Goal: Information Seeking & Learning: Learn about a topic

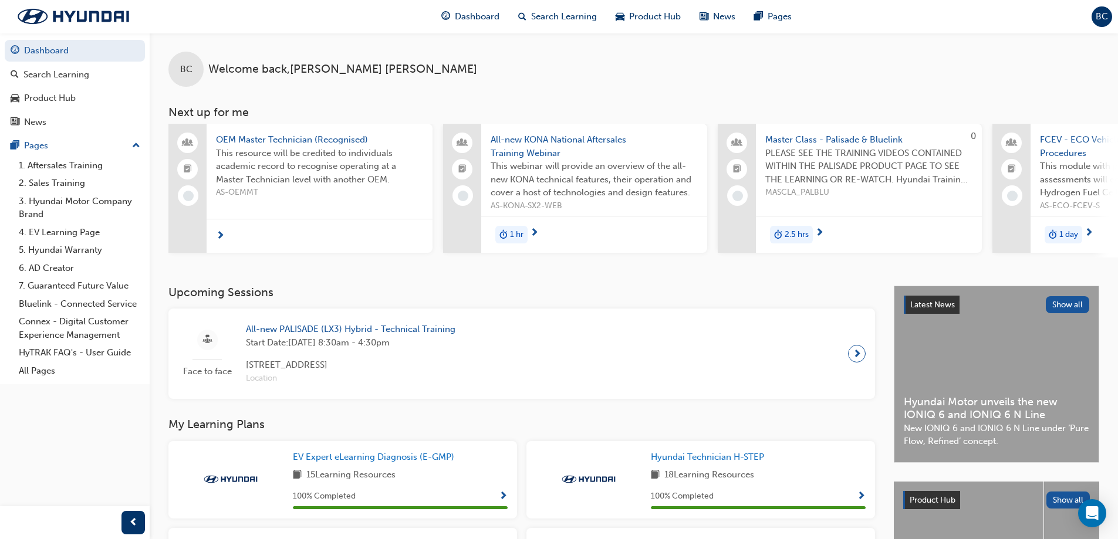
click at [370, 336] on span "All-new PALISADE (LX3) Hybrid - Technical Training" at bounding box center [350, 329] width 209 height 13
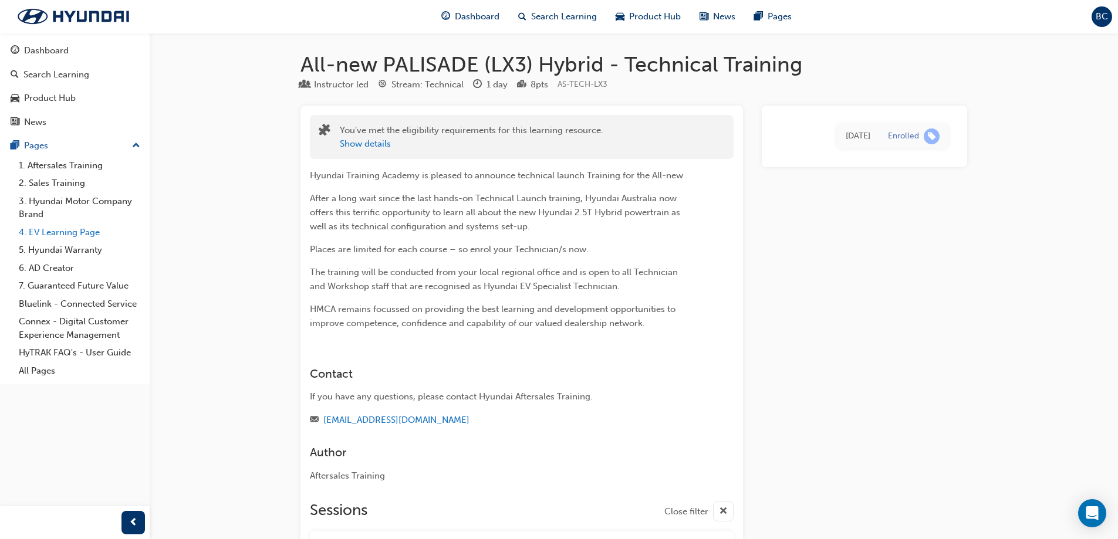
click at [87, 226] on link "4. EV Learning Page" at bounding box center [79, 233] width 131 height 18
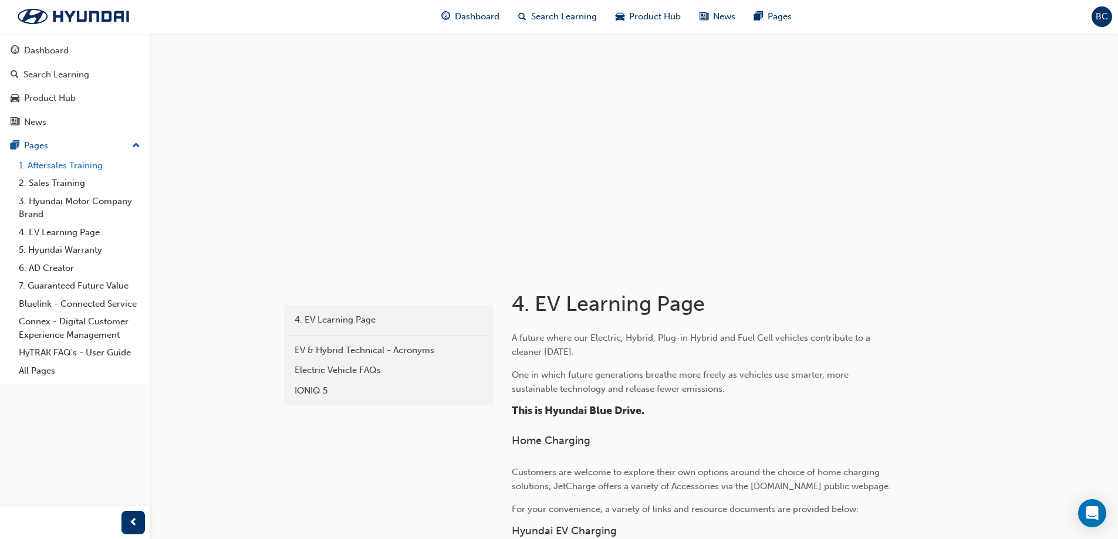
click at [45, 167] on link "1. Aftersales Training" at bounding box center [79, 166] width 131 height 18
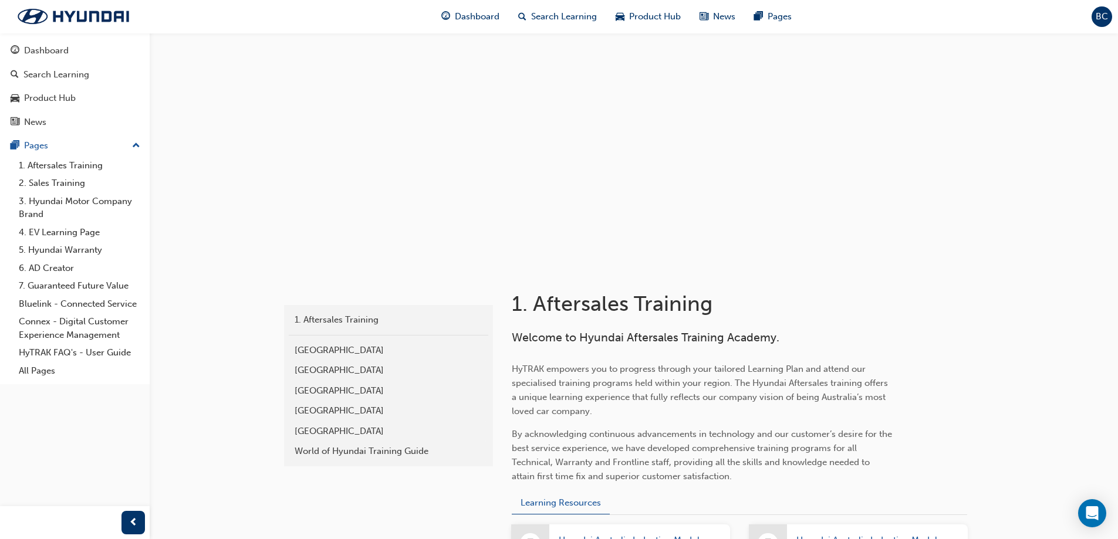
click at [321, 387] on div "Southern Region" at bounding box center [389, 390] width 188 height 13
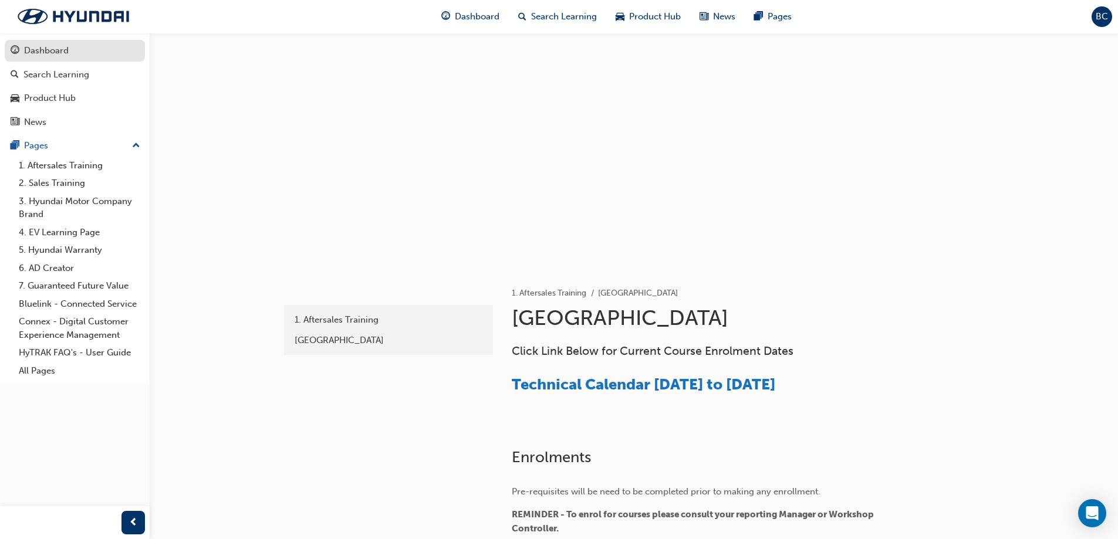
click at [42, 59] on link "Dashboard" at bounding box center [75, 51] width 140 height 22
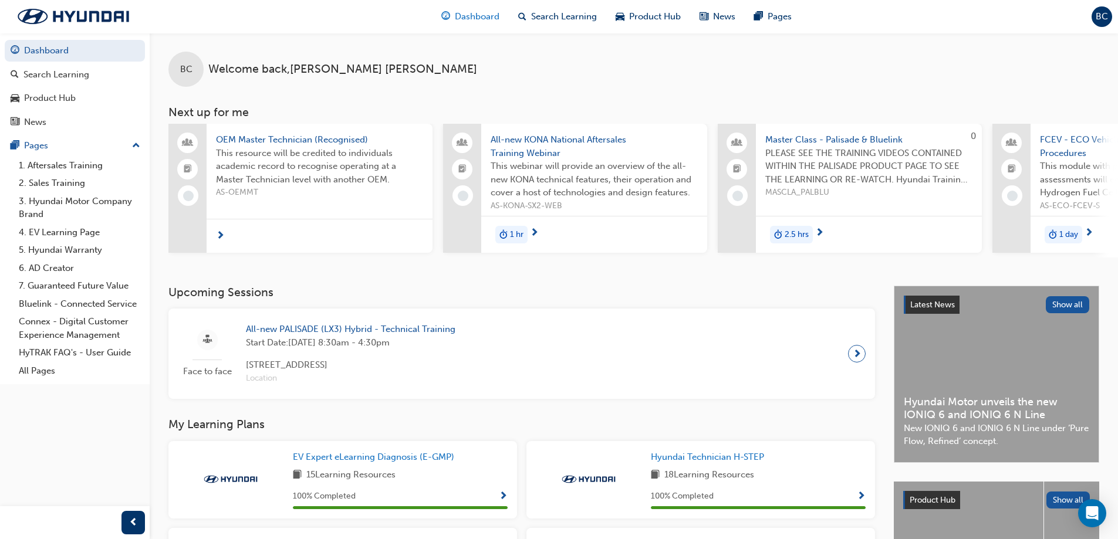
click at [476, 18] on span "Dashboard" at bounding box center [477, 16] width 45 height 13
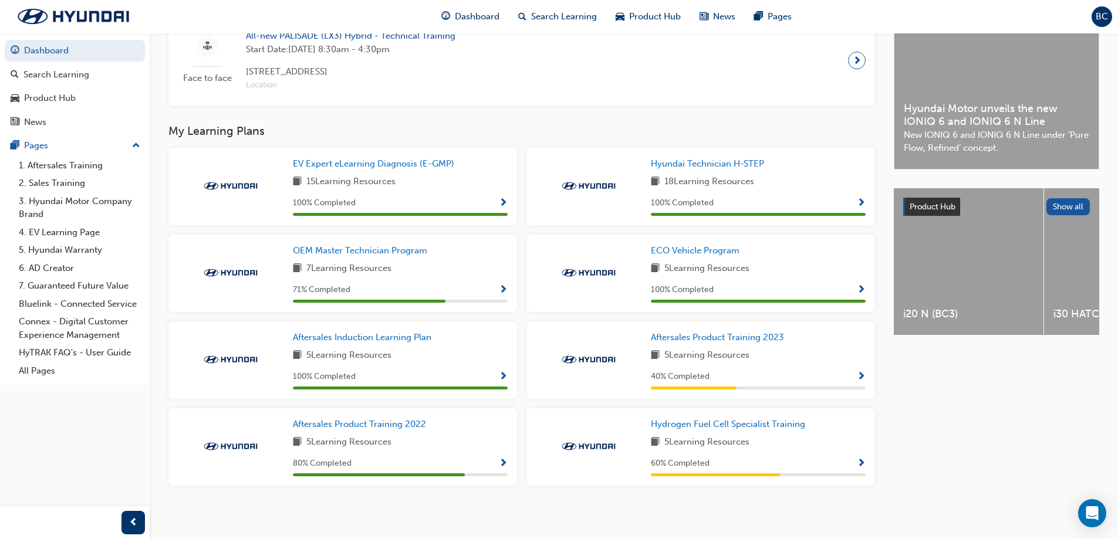
scroll to position [302, 0]
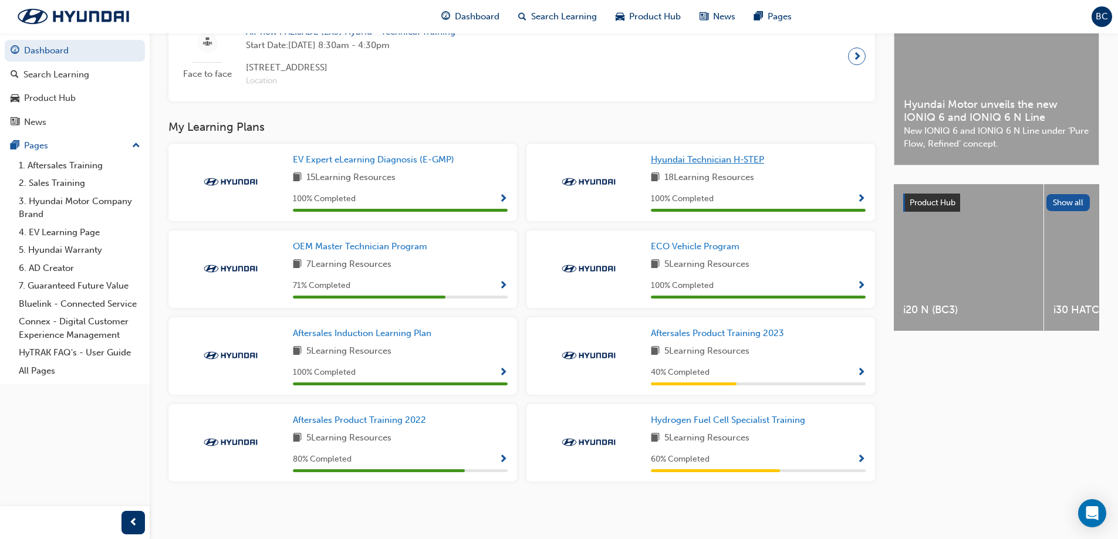
click at [691, 162] on span "Hyundai Technician H-STEP" at bounding box center [707, 159] width 113 height 11
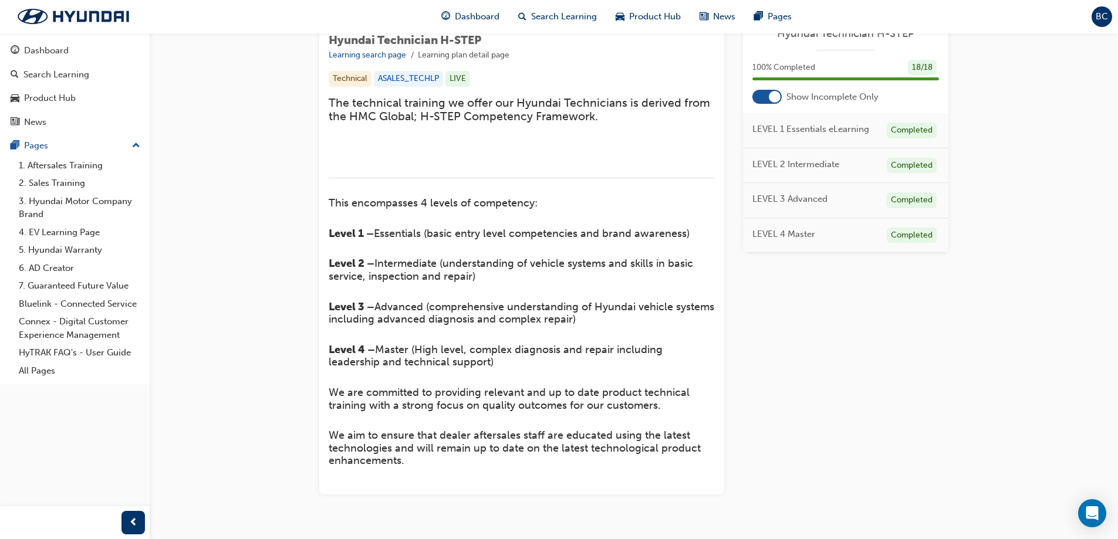
scroll to position [408, 0]
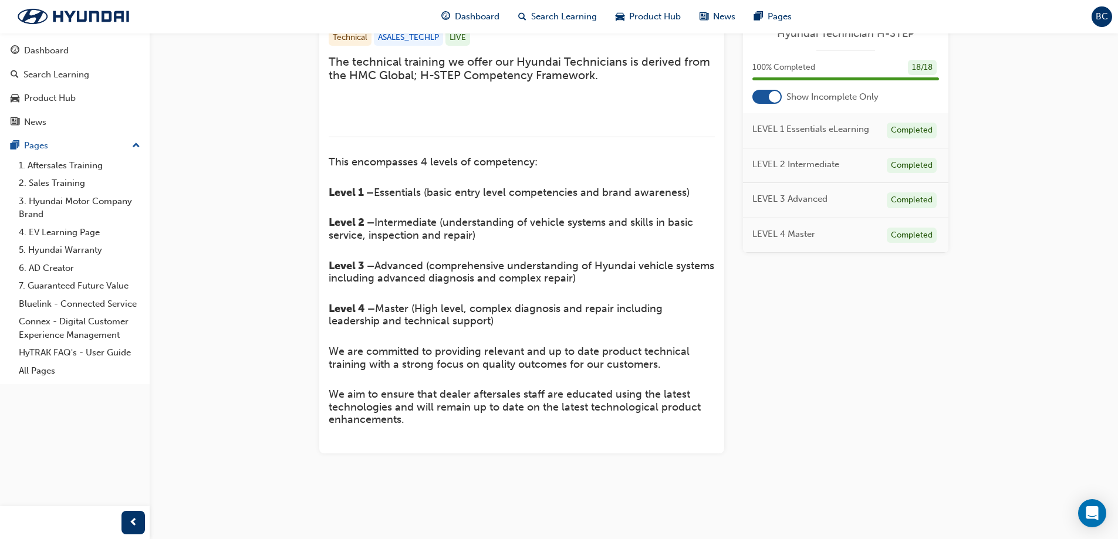
click at [770, 93] on div at bounding box center [775, 97] width 12 height 12
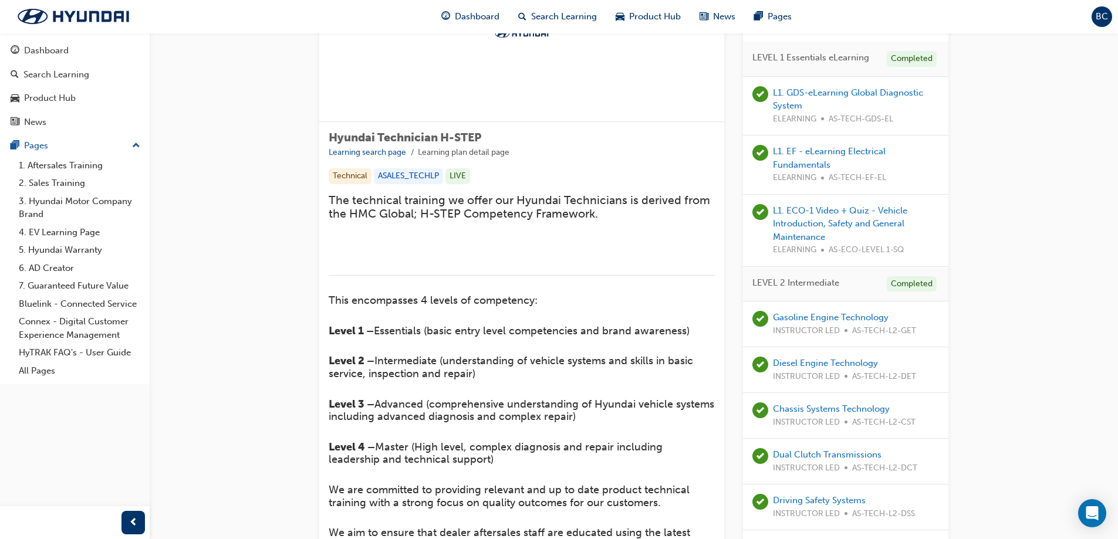
scroll to position [0, 0]
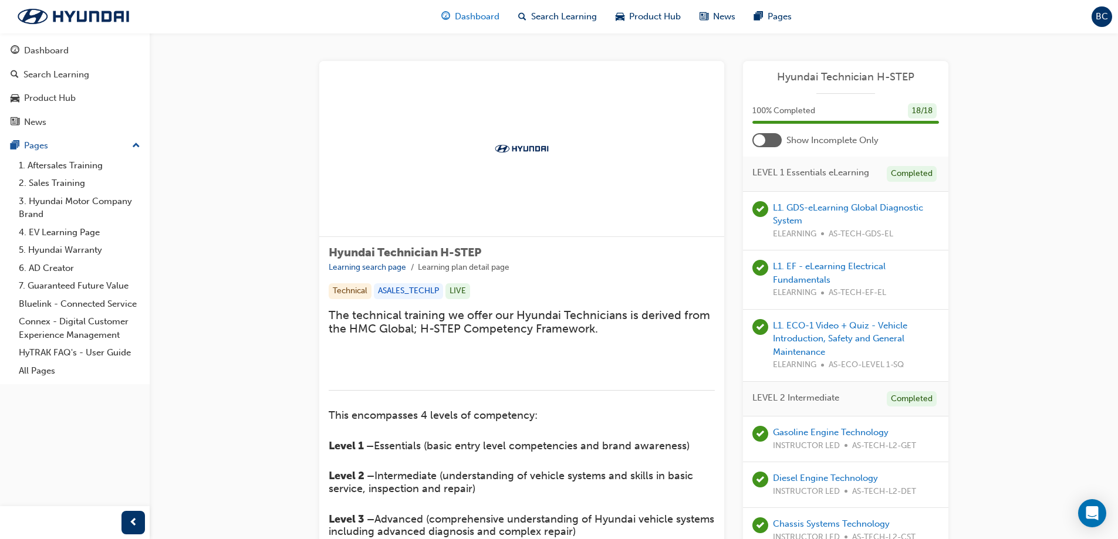
click at [486, 26] on div "Dashboard" at bounding box center [470, 17] width 77 height 24
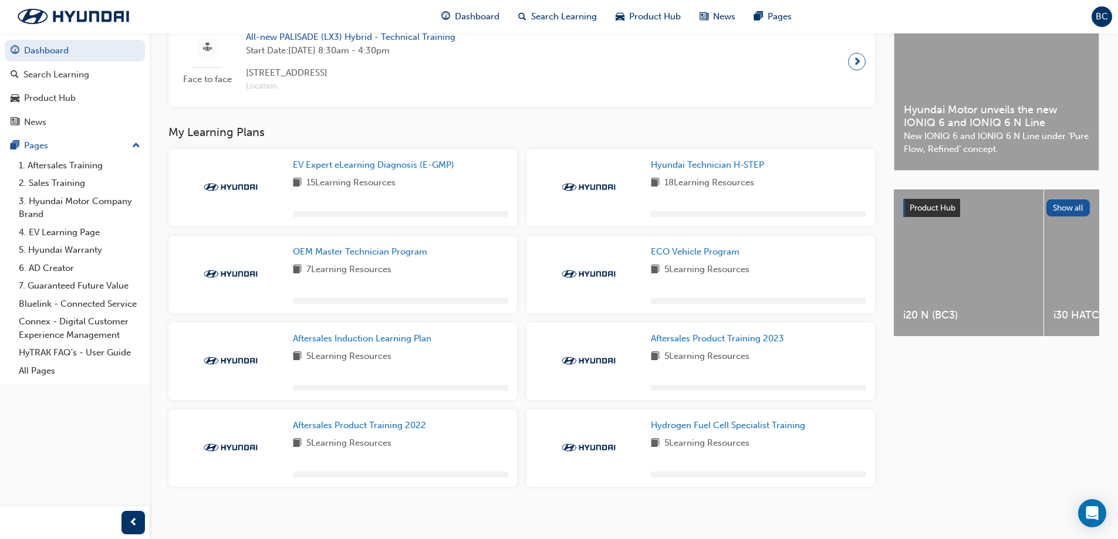
scroll to position [293, 0]
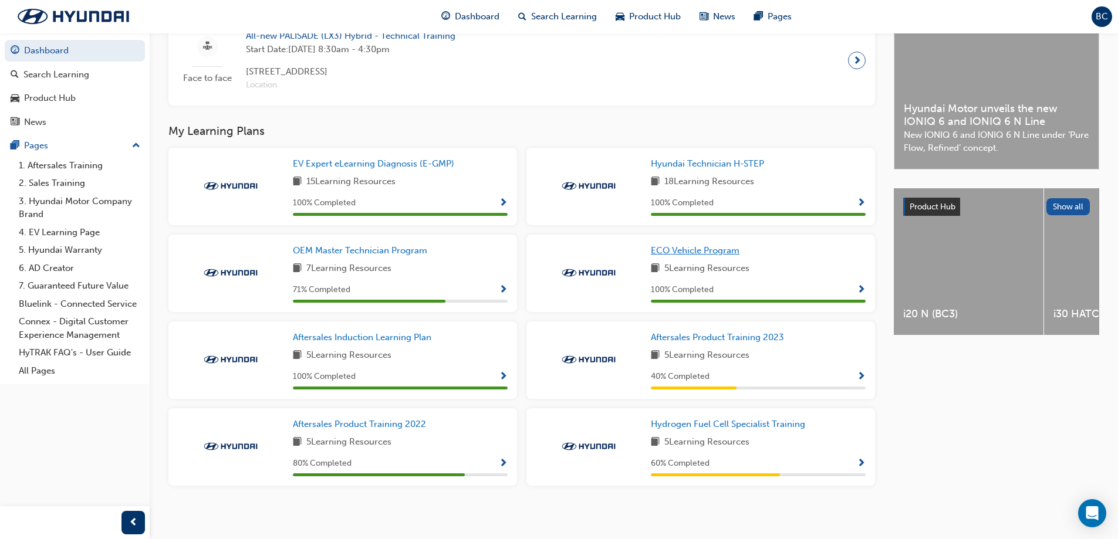
click at [658, 253] on span "ECO Vehicle Program" at bounding box center [695, 250] width 89 height 11
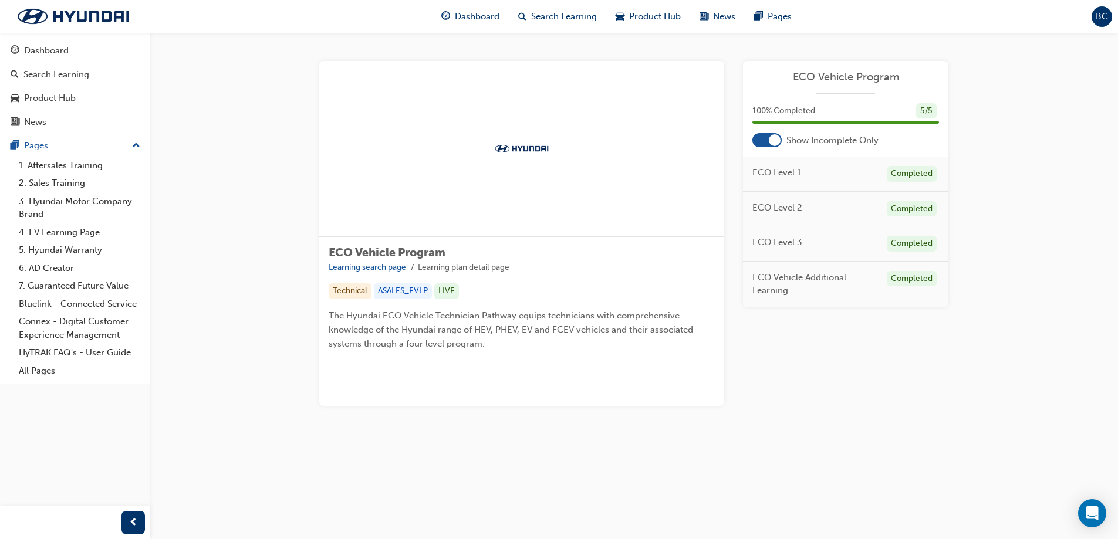
click at [771, 141] on div at bounding box center [775, 140] width 12 height 12
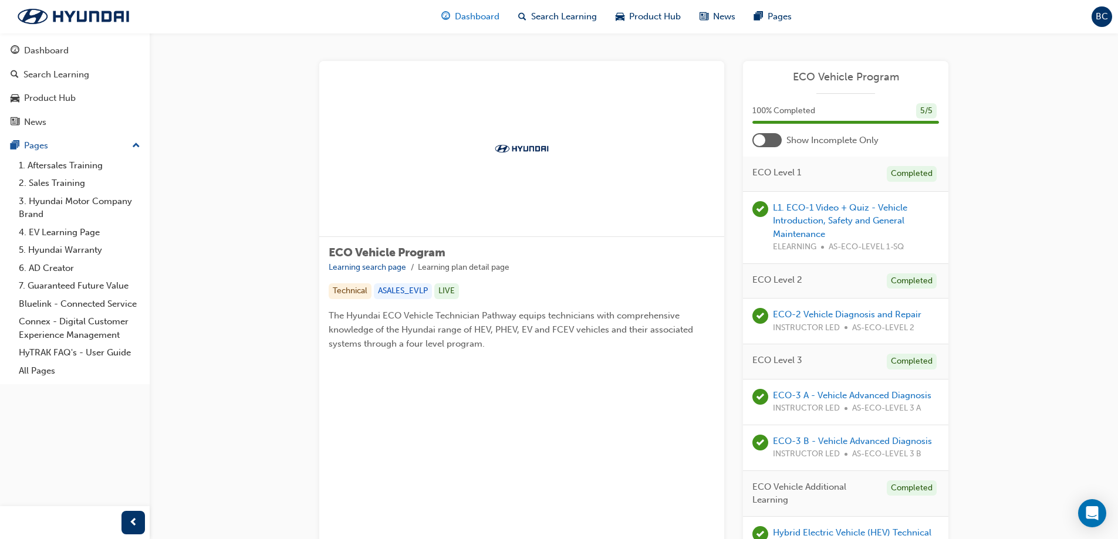
click at [481, 18] on span "Dashboard" at bounding box center [477, 16] width 45 height 13
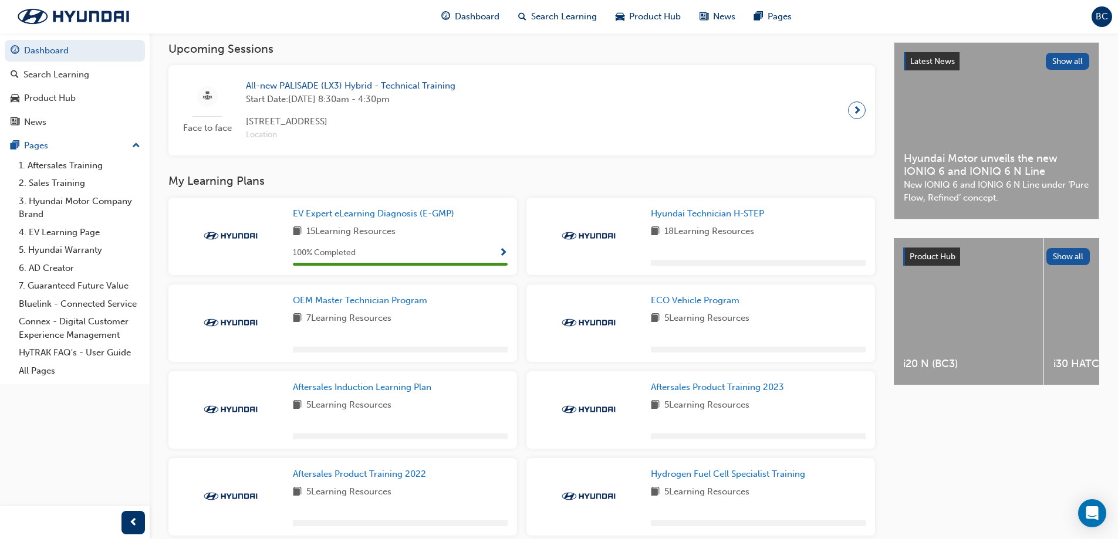
scroll to position [302, 0]
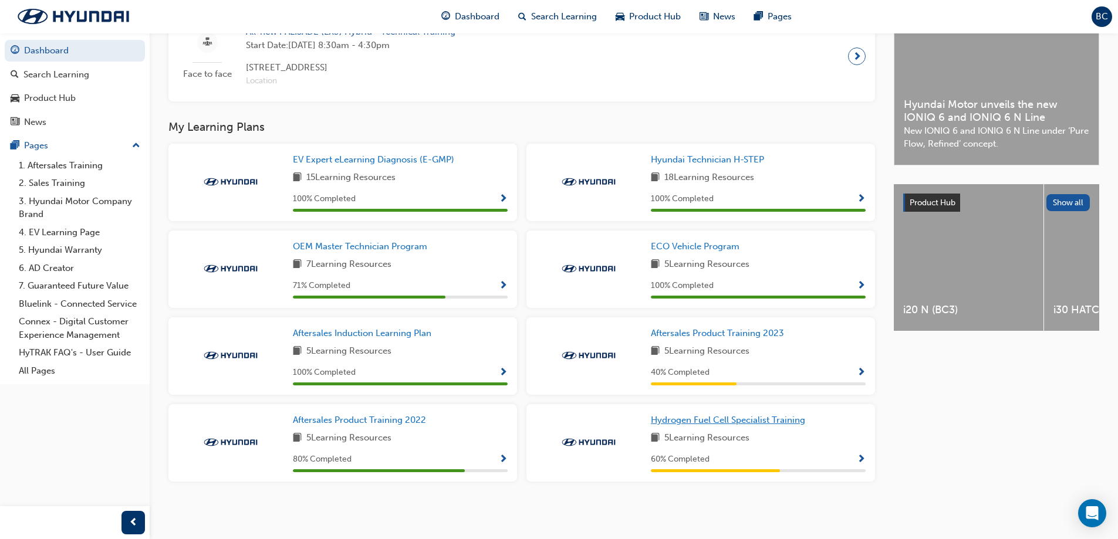
click at [733, 424] on link "Hydrogen Fuel Cell Specialist Training" at bounding box center [730, 420] width 159 height 13
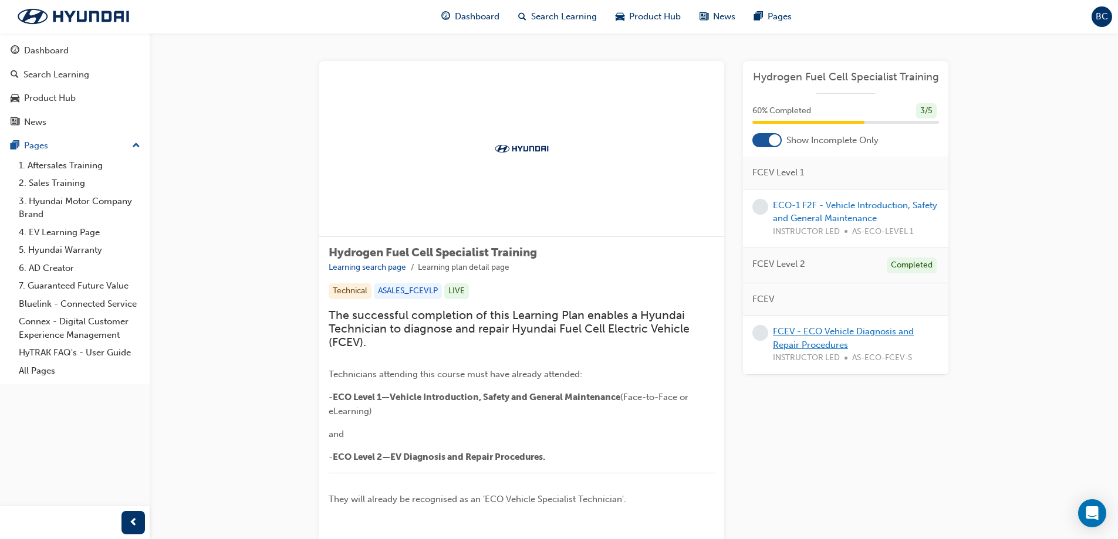
click at [819, 332] on link "FCEV - ECO Vehicle Diagnosis and Repair Procedures" at bounding box center [843, 338] width 141 height 24
click at [790, 202] on link "ECO-1 F2F - Vehicle Introduction, Safety and General Maintenance" at bounding box center [855, 212] width 164 height 24
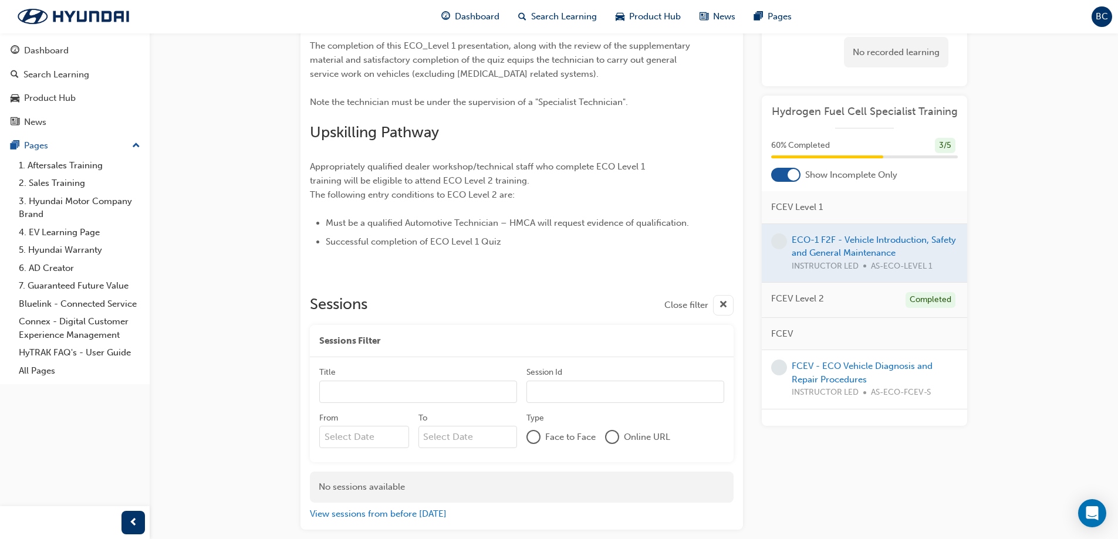
scroll to position [497, 0]
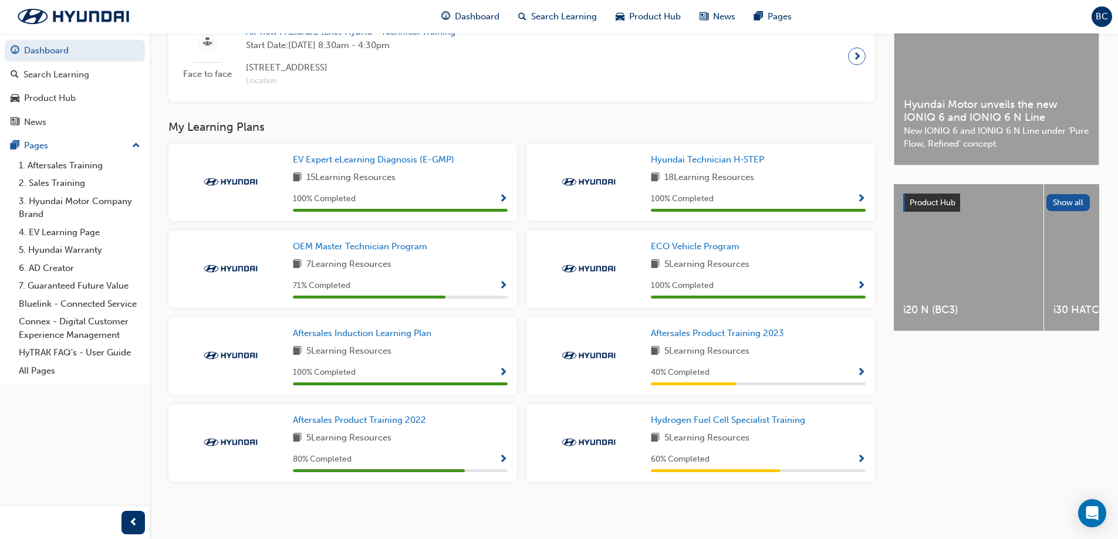
scroll to position [302, 0]
click at [56, 271] on link "6. AD Creator" at bounding box center [79, 268] width 131 height 18
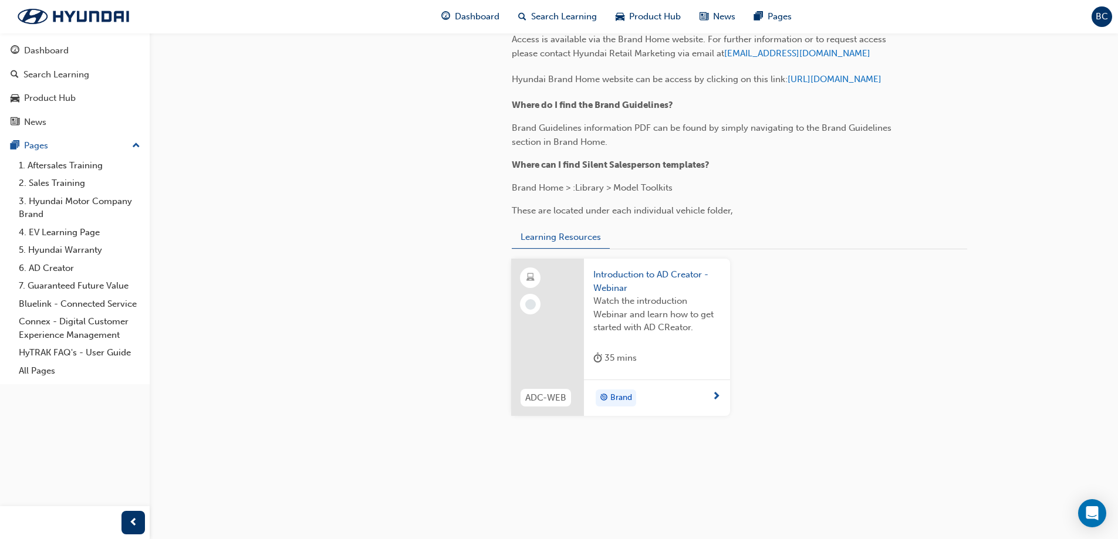
scroll to position [1108, 0]
click at [57, 203] on link "3. Hyundai Motor Company Brand" at bounding box center [79, 207] width 131 height 31
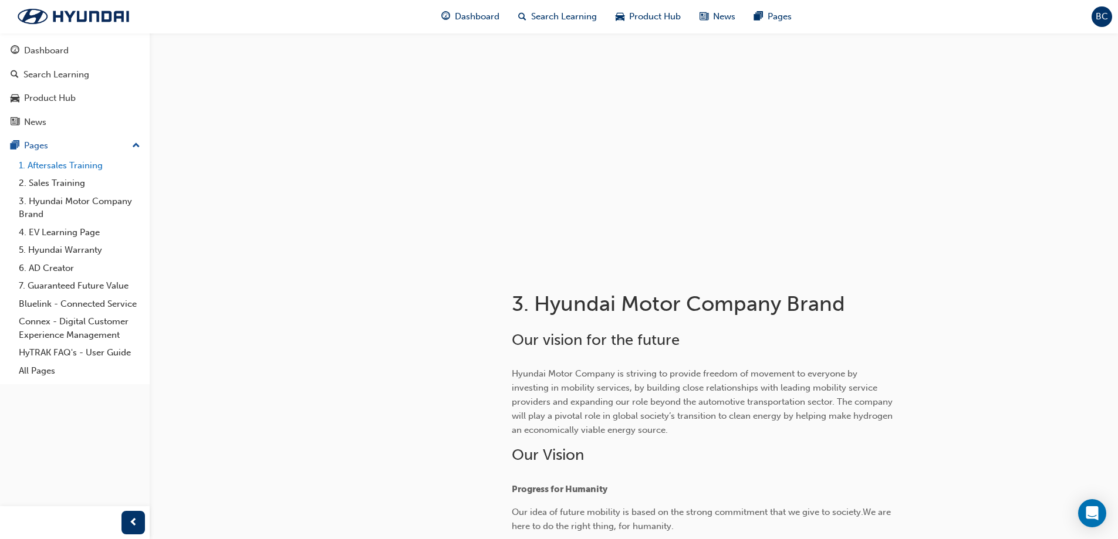
click at [50, 165] on link "1. Aftersales Training" at bounding box center [79, 166] width 131 height 18
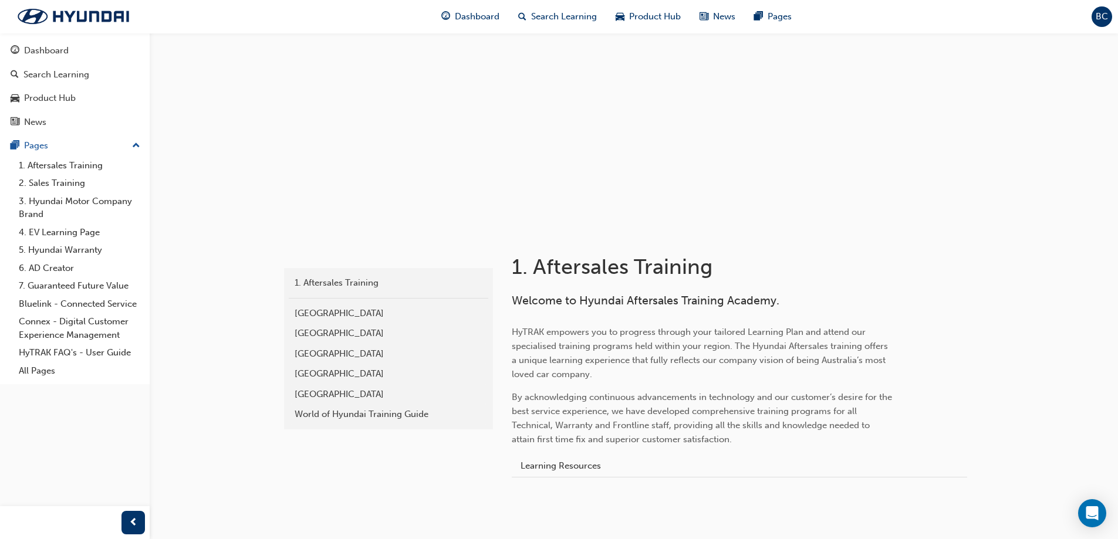
scroll to position [80, 0]
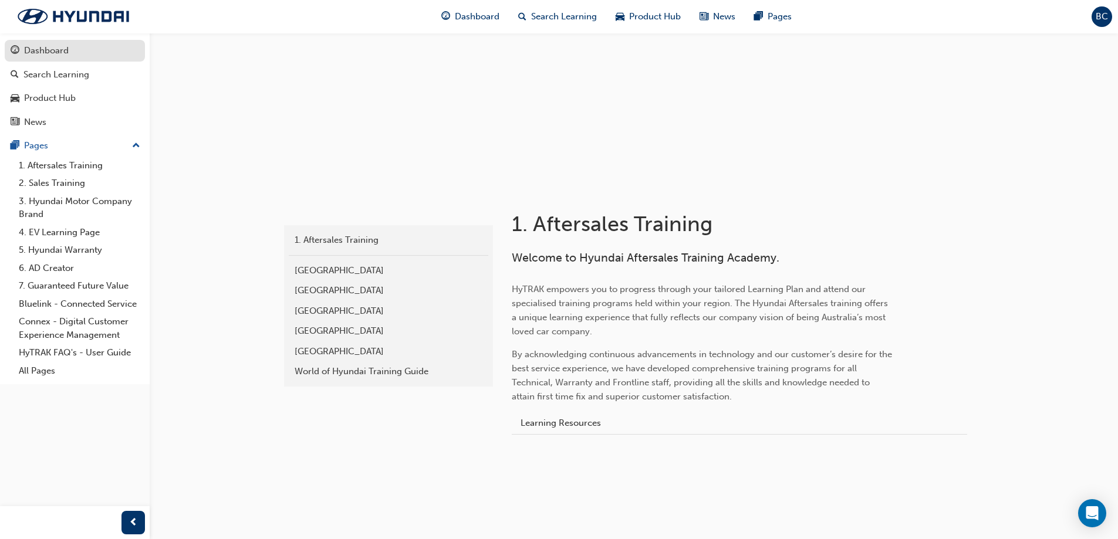
click at [84, 52] on div "Dashboard" at bounding box center [75, 50] width 129 height 15
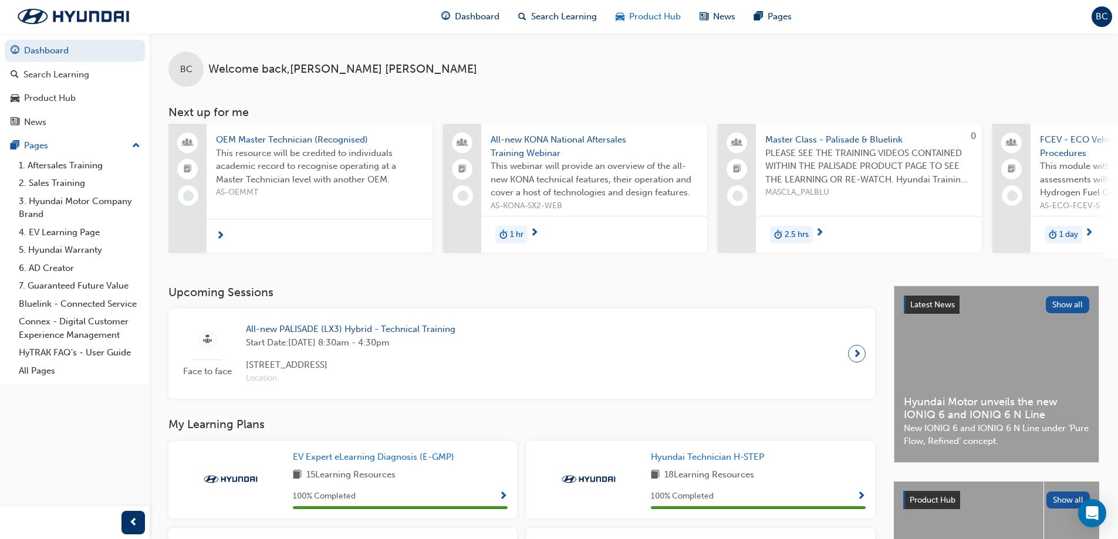
click at [641, 15] on span "Product Hub" at bounding box center [655, 16] width 52 height 13
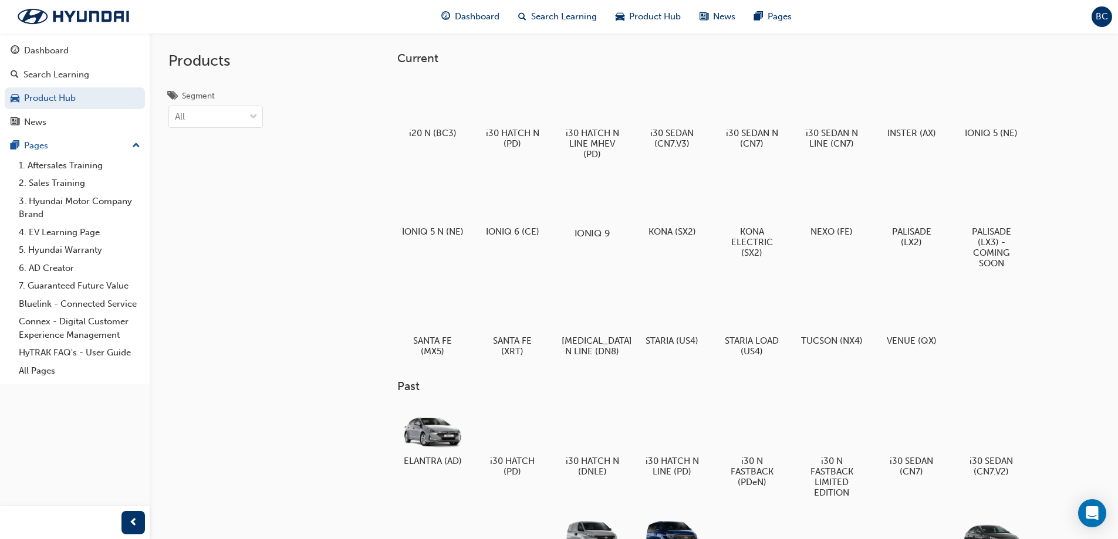
click at [596, 200] on div at bounding box center [591, 199] width 65 height 47
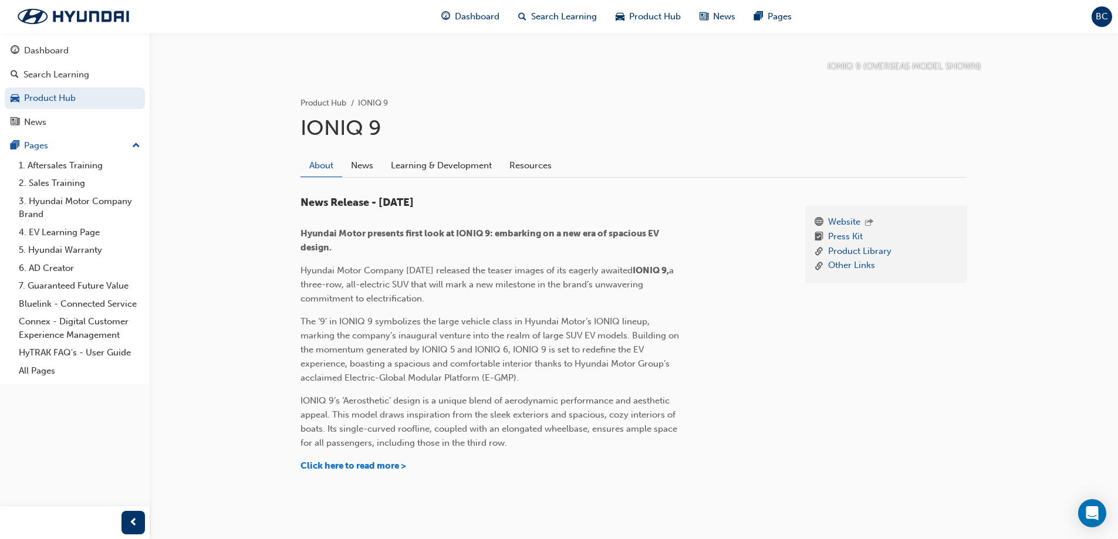
scroll to position [163, 0]
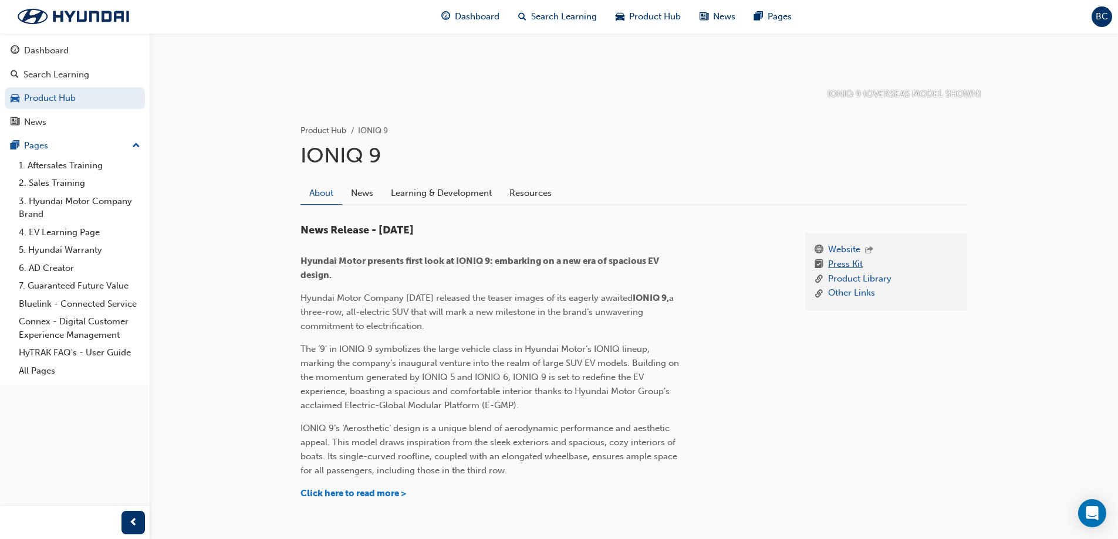
click at [847, 265] on link "Press Kit" at bounding box center [845, 265] width 35 height 15
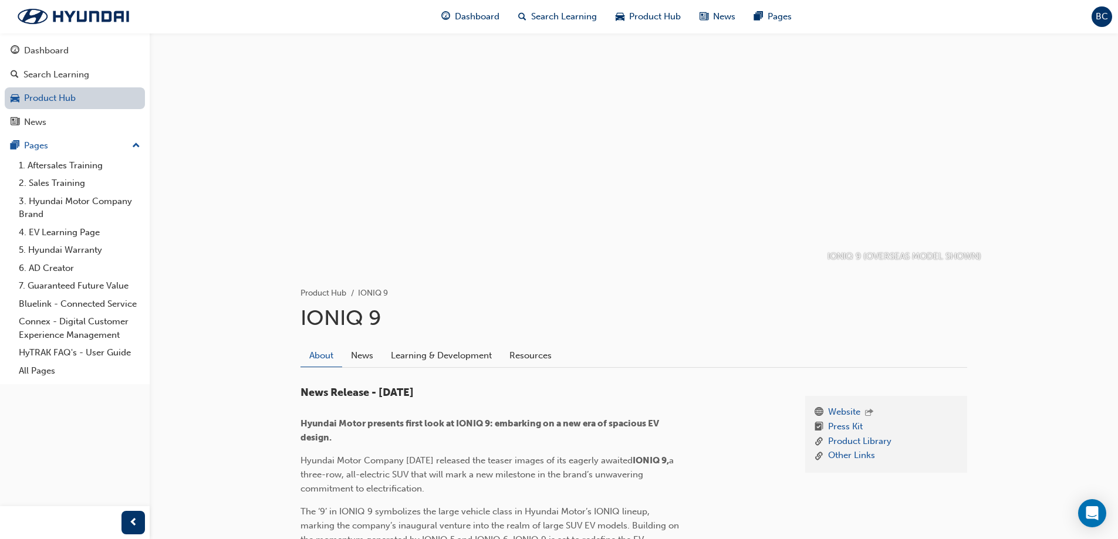
click at [71, 92] on link "Product Hub" at bounding box center [75, 98] width 140 height 22
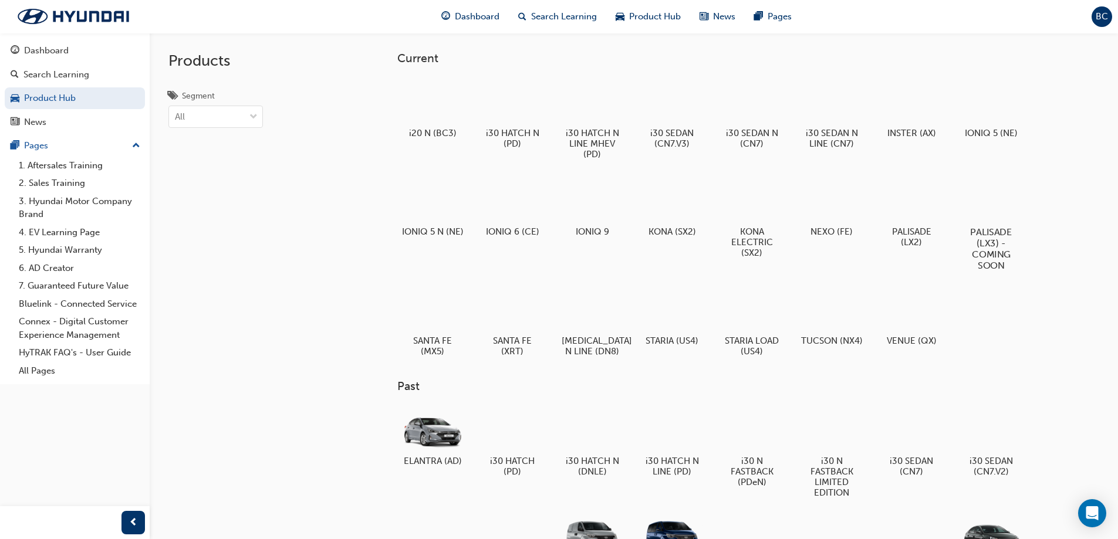
click at [996, 207] on div at bounding box center [990, 198] width 65 height 47
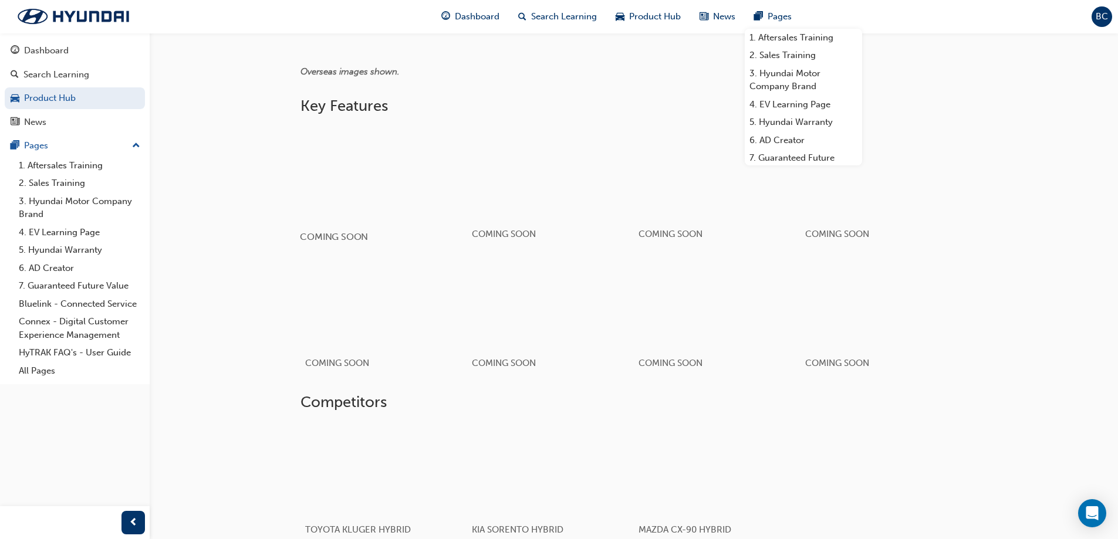
scroll to position [587, 0]
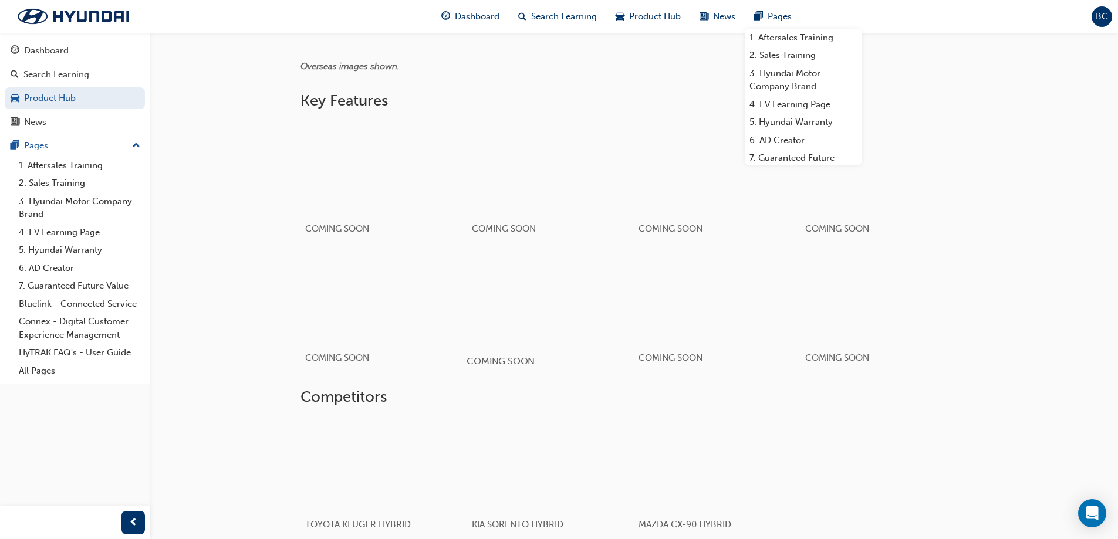
click at [523, 296] on div "button" at bounding box center [549, 297] width 167 height 94
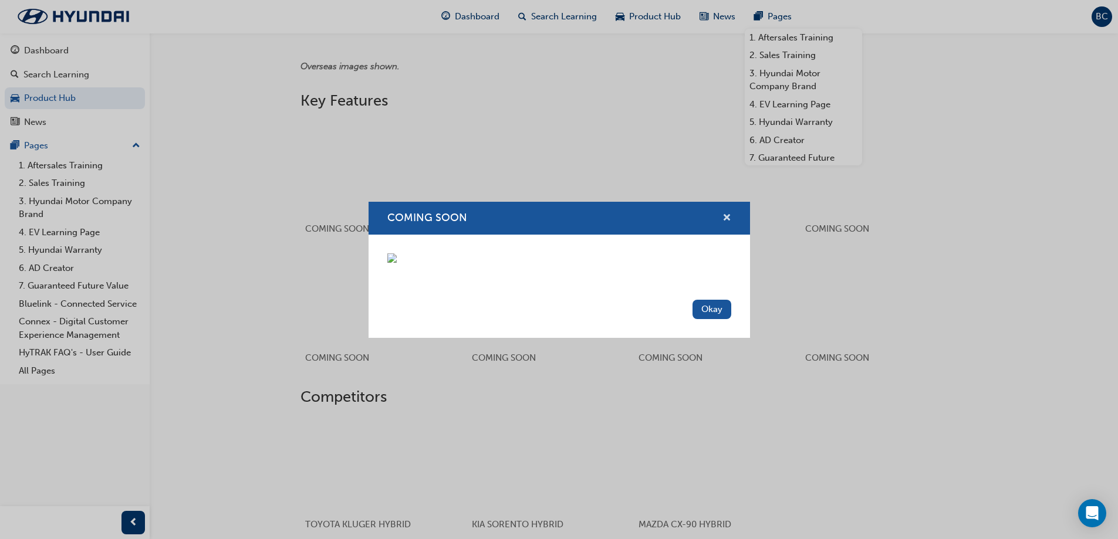
click at [730, 214] on span "cross-icon" at bounding box center [726, 219] width 9 height 11
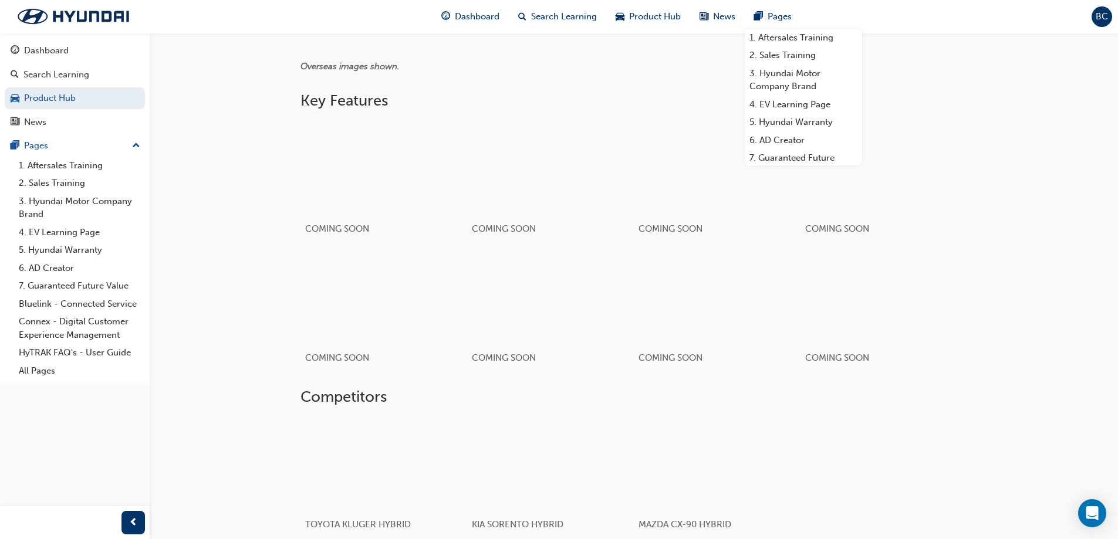
click at [1044, 220] on div "2026 PALISADE (LX3) Product Hub PALISADE CALLIGRAPHY PALISADE (LX3) - COMING SO…" at bounding box center [634, 28] width 968 height 1164
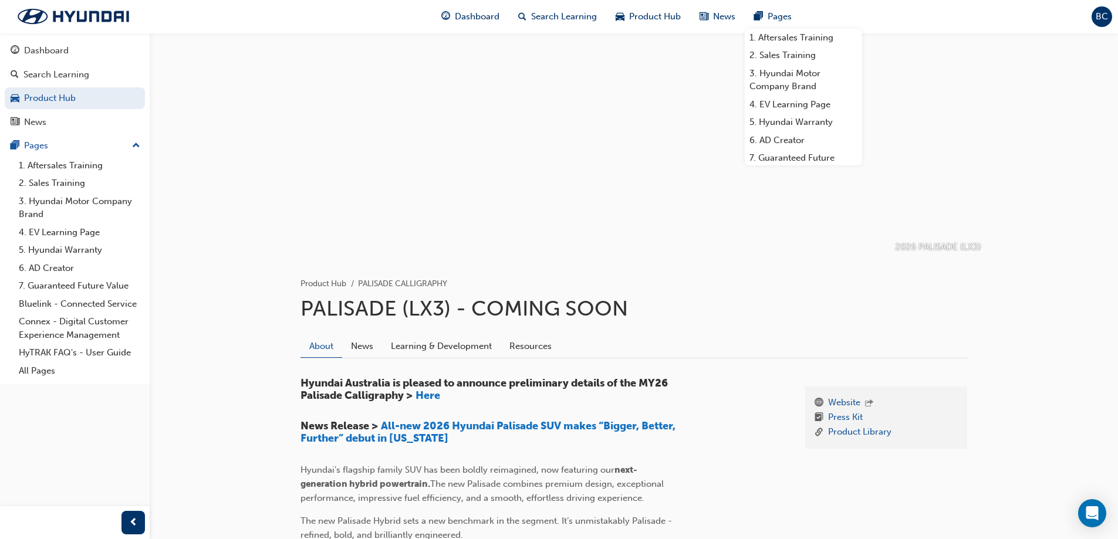
scroll to position [0, 0]
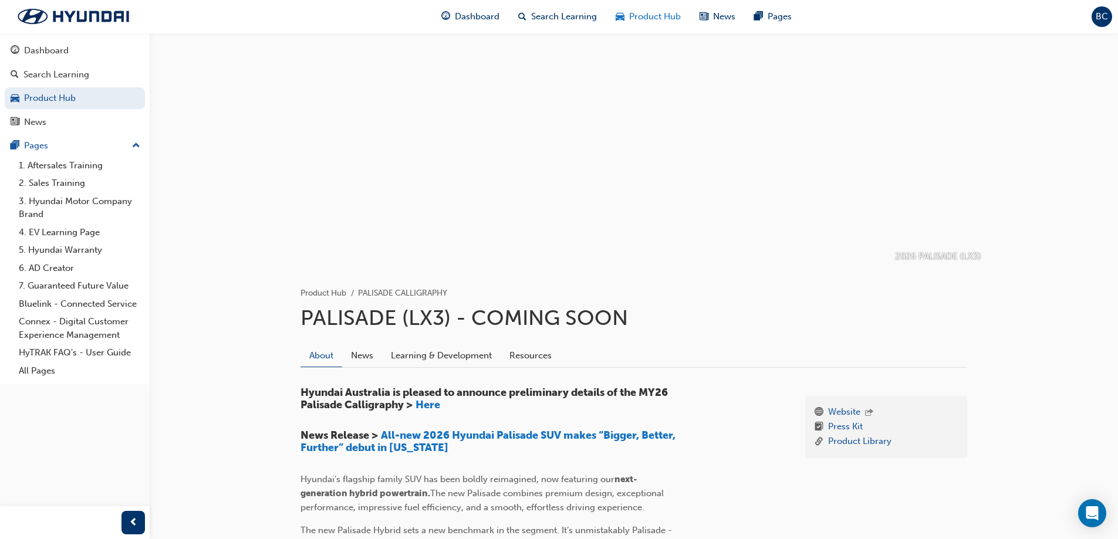
click at [661, 17] on span "Product Hub" at bounding box center [655, 16] width 52 height 13
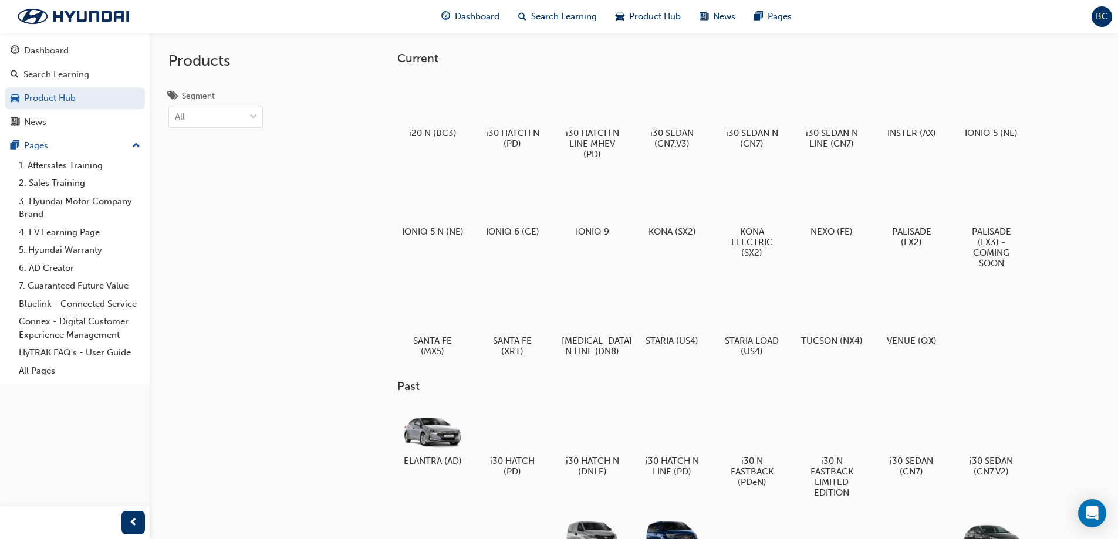
click at [905, 197] on div at bounding box center [912, 200] width 62 height 44
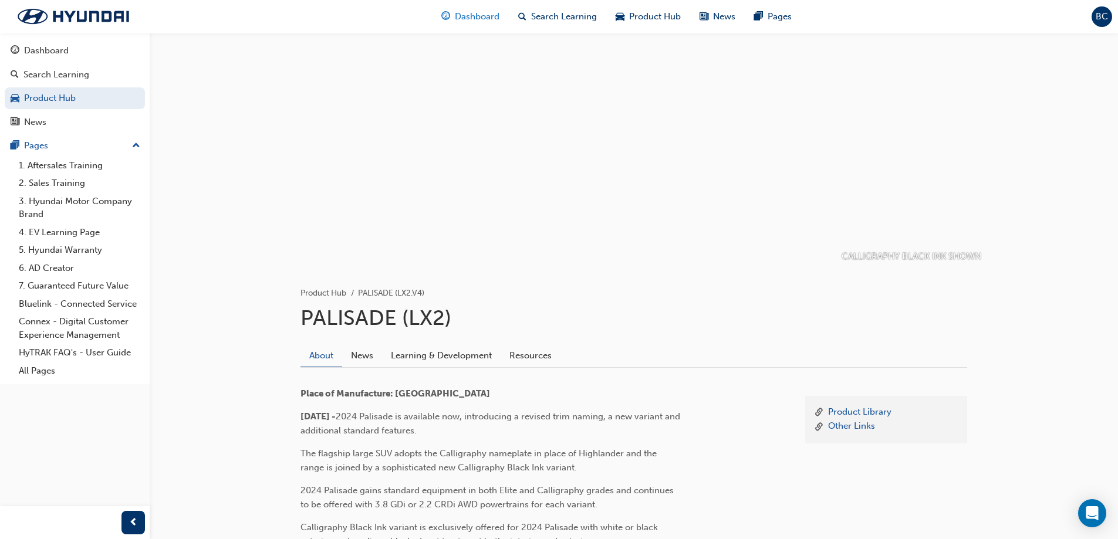
click at [458, 18] on span "Dashboard" at bounding box center [477, 16] width 45 height 13
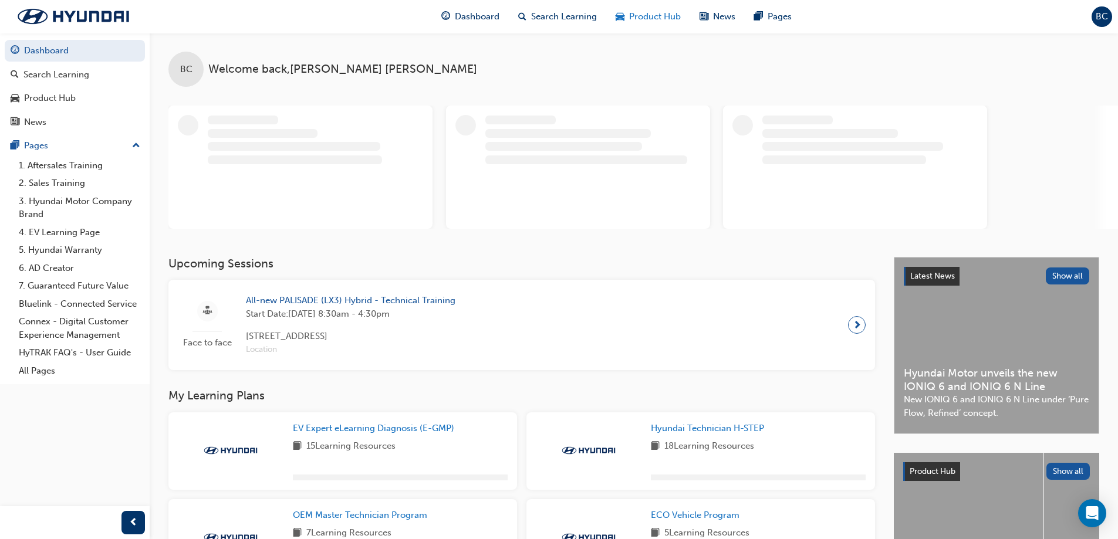
click at [634, 16] on span "Product Hub" at bounding box center [655, 16] width 52 height 13
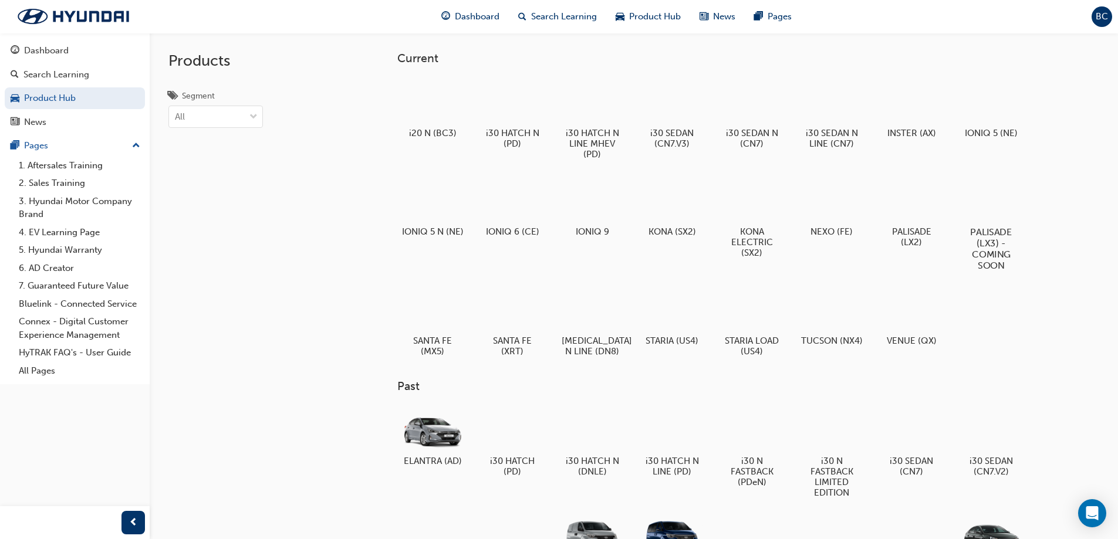
click at [985, 206] on div at bounding box center [990, 198] width 65 height 47
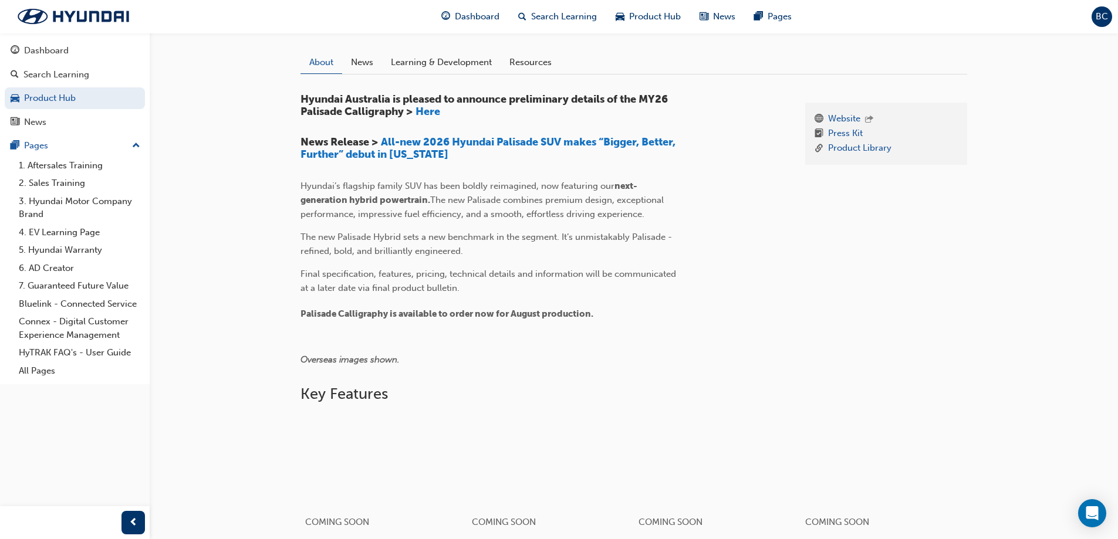
scroll to position [235, 0]
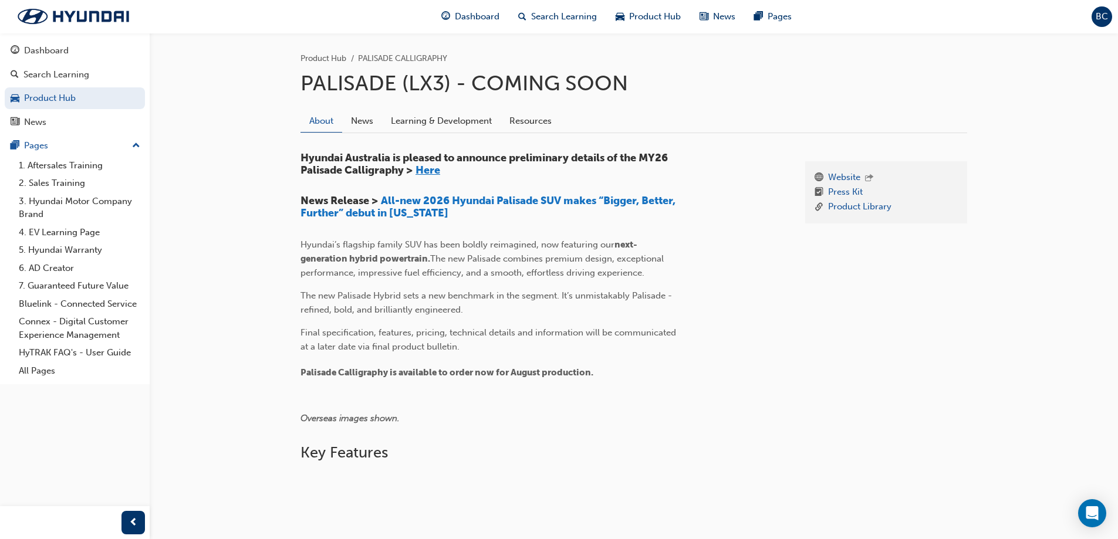
click at [434, 169] on span "Here" at bounding box center [427, 170] width 25 height 13
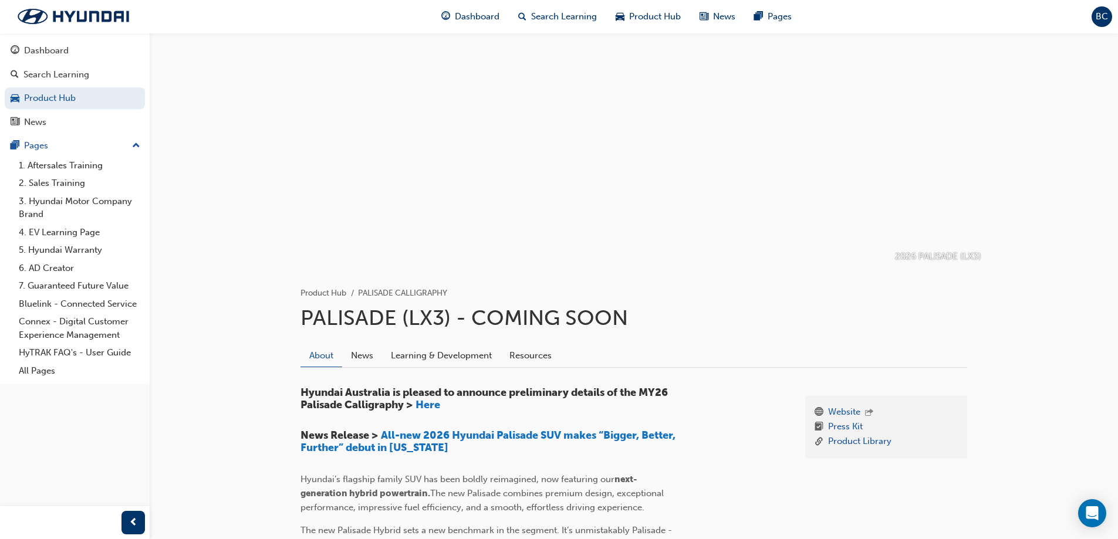
scroll to position [59, 0]
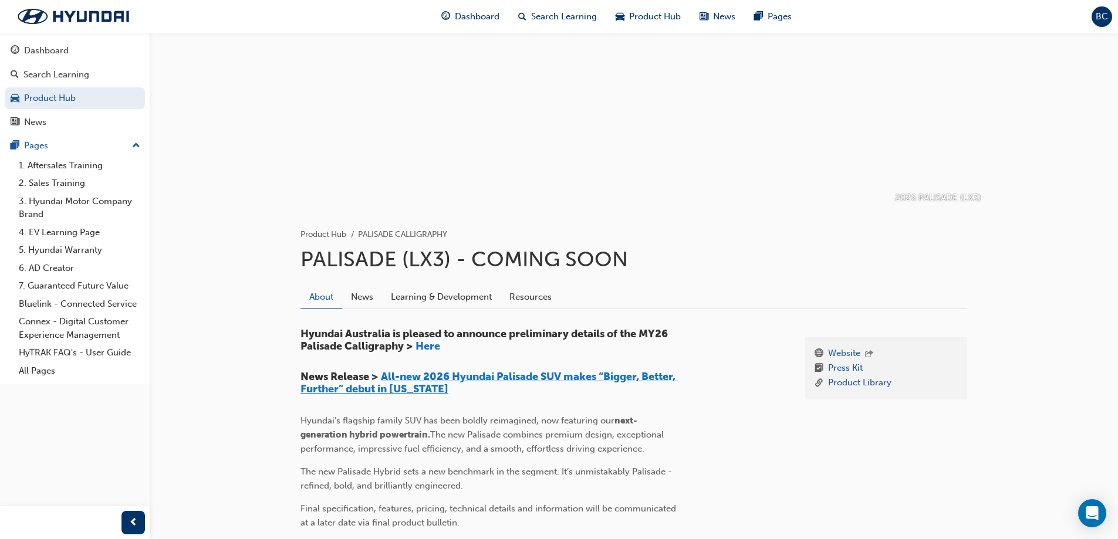
click at [502, 376] on span "All-new 2026 Hyundai Palisade SUV makes “Bigger, Better, Further” debut in New …" at bounding box center [488, 383] width 377 height 26
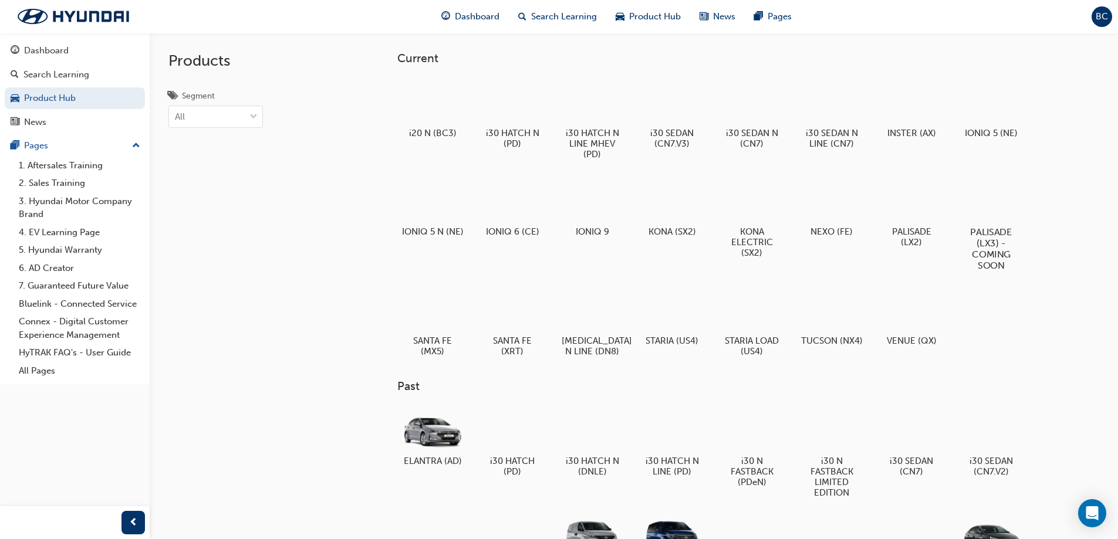
click at [1006, 214] on div at bounding box center [990, 198] width 65 height 47
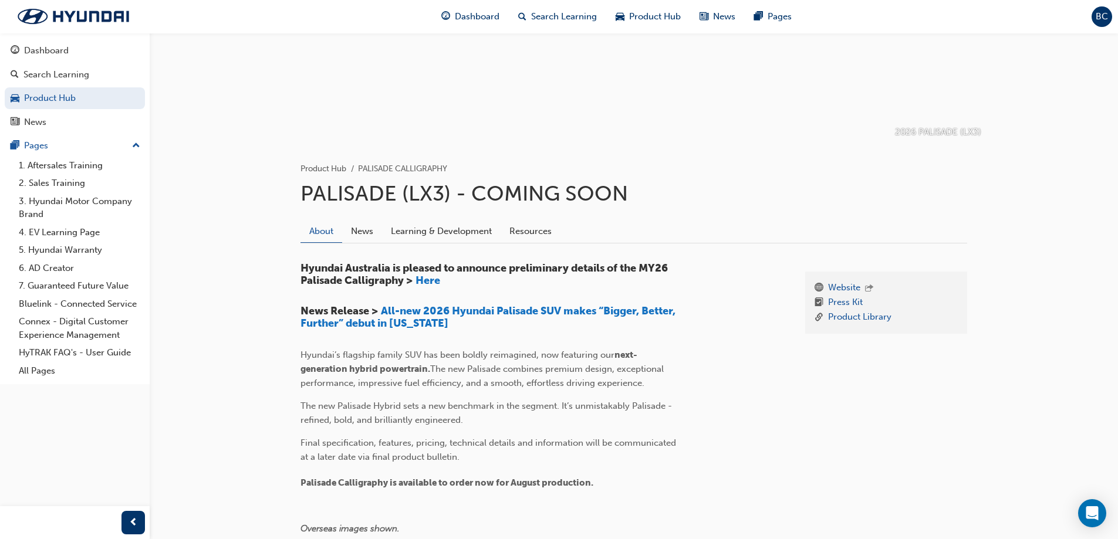
scroll to position [176, 0]
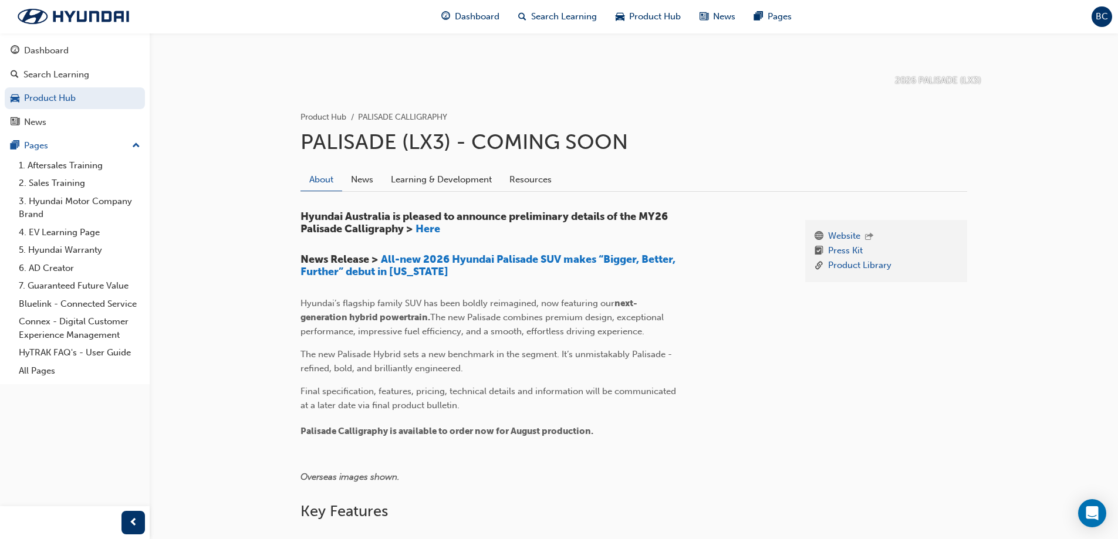
click at [526, 177] on link "Resources" at bounding box center [531, 179] width 60 height 22
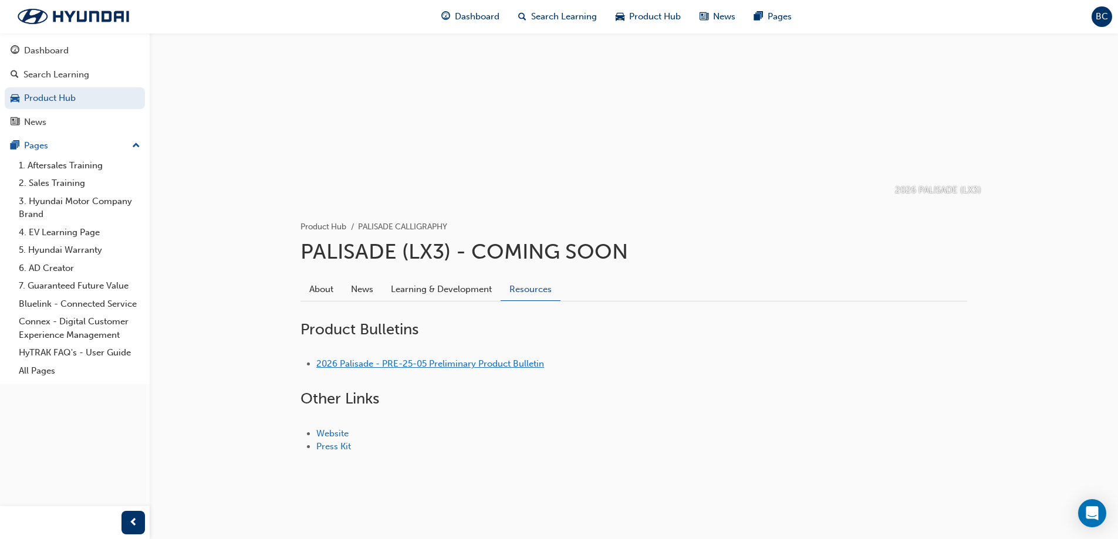
click at [432, 366] on link "2026 Palisade - PRE-25-05 Preliminary Product Bulletin" at bounding box center [430, 364] width 228 height 11
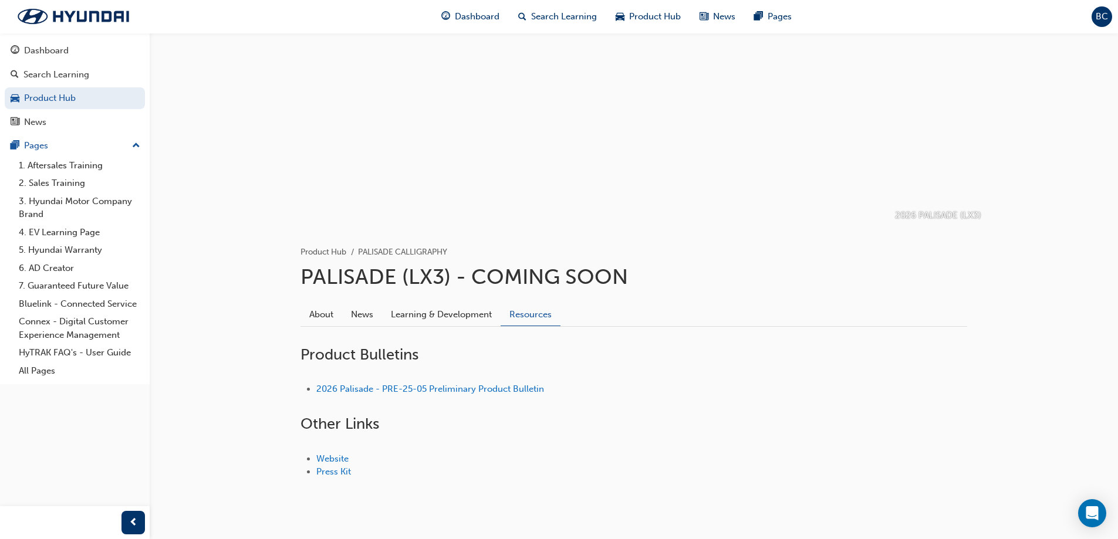
scroll to position [59, 0]
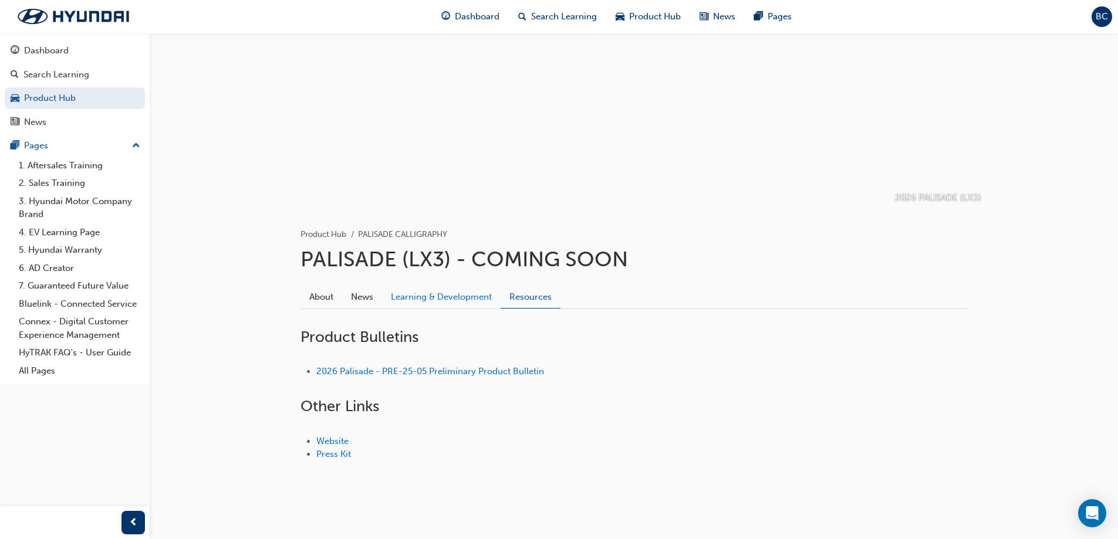
click at [425, 295] on link "Learning & Development" at bounding box center [441, 297] width 119 height 22
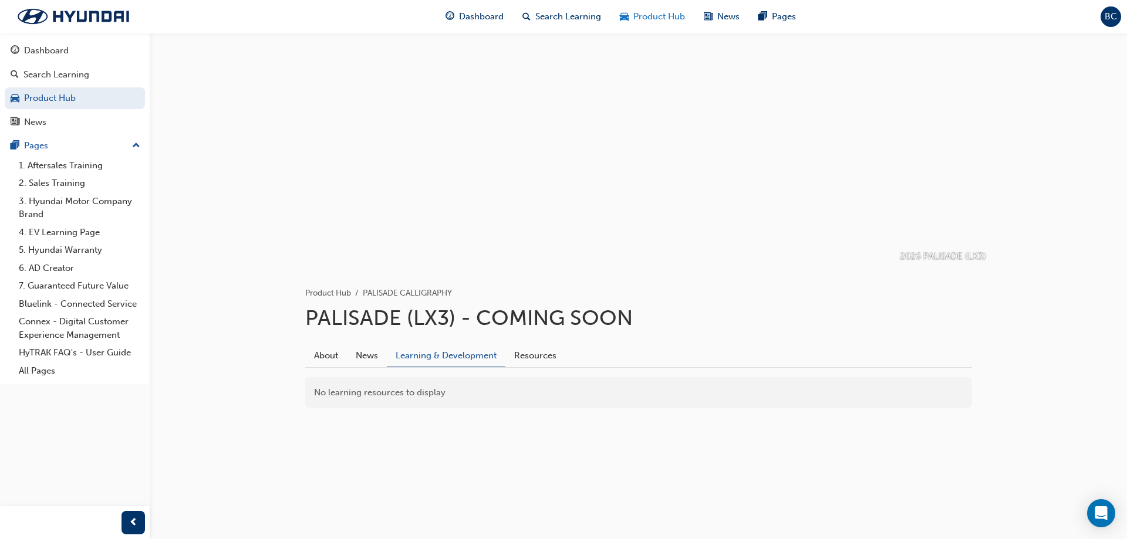
click at [653, 6] on div "Product Hub" at bounding box center [652, 17] width 84 height 24
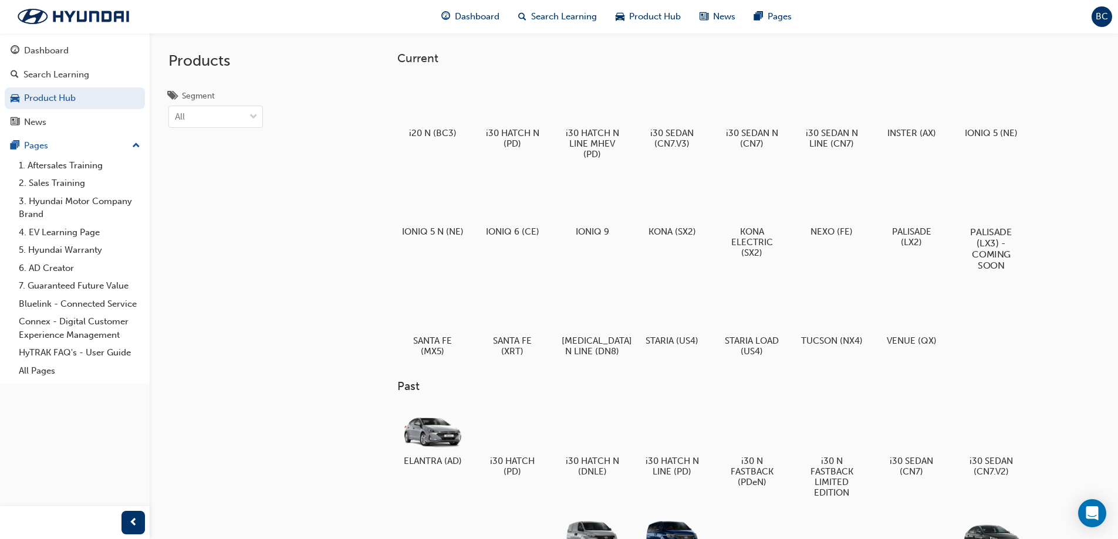
click at [1003, 201] on div at bounding box center [990, 198] width 65 height 47
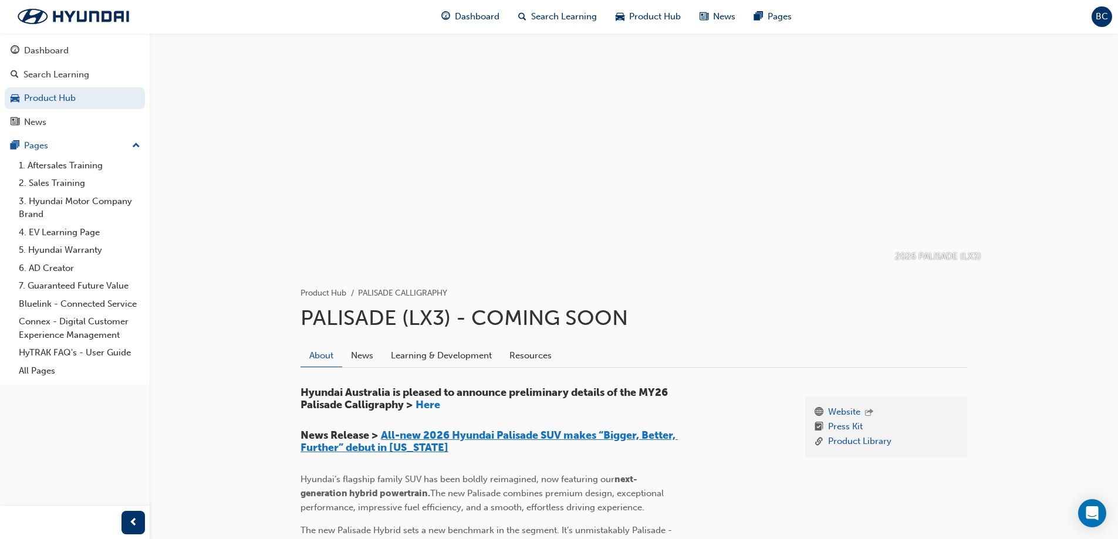
click at [460, 436] on span "All-new 2026 Hyundai Palisade SUV makes “Bigger, Better, Further” debut in New …" at bounding box center [488, 442] width 377 height 26
click at [424, 407] on span "Here" at bounding box center [427, 404] width 25 height 13
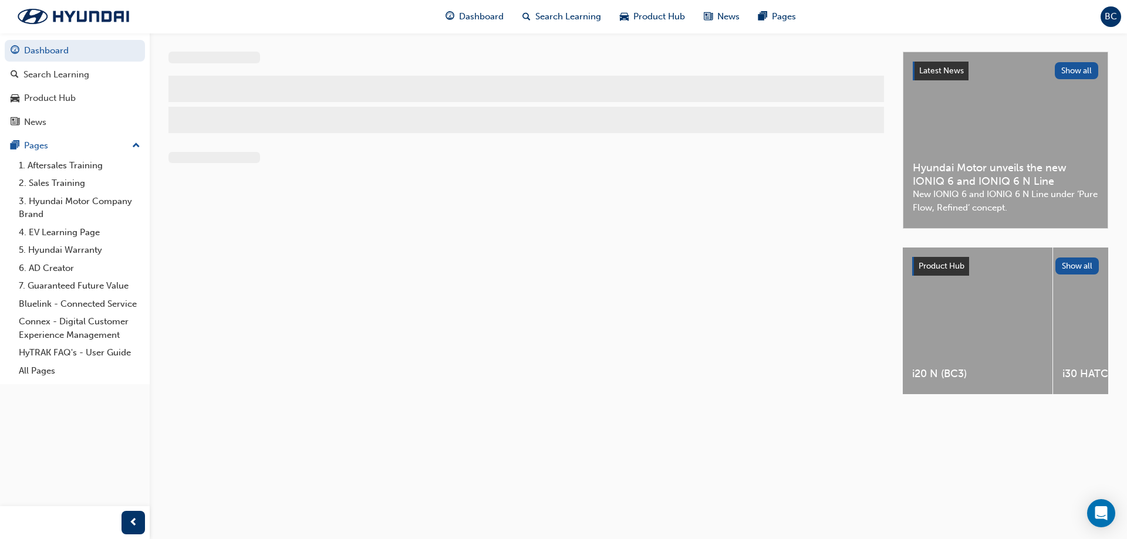
click at [1106, 16] on span "BC" at bounding box center [1110, 16] width 12 height 13
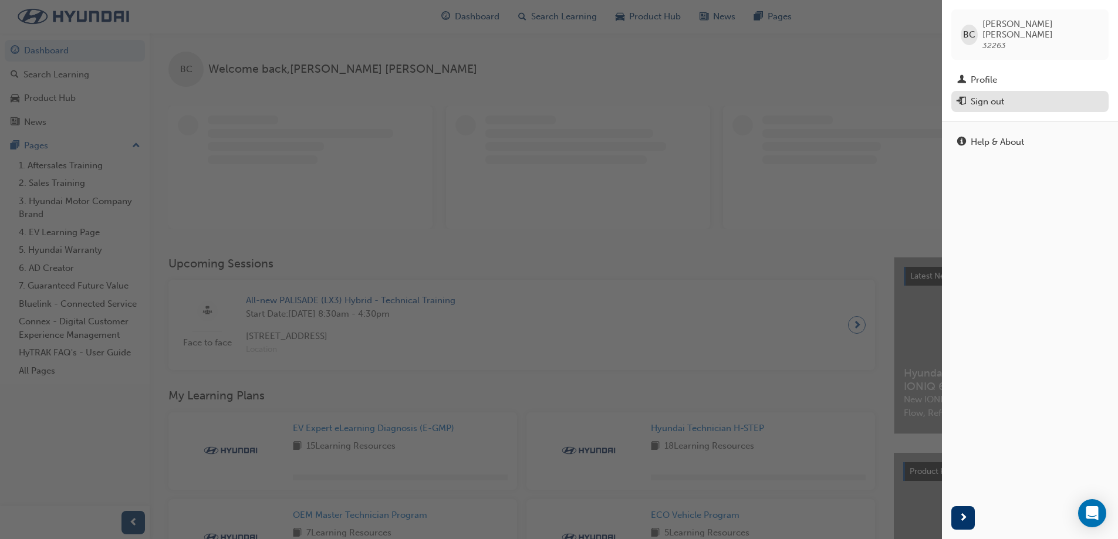
click at [992, 95] on div "Sign out" at bounding box center [987, 101] width 33 height 13
